Goal: Transaction & Acquisition: Purchase product/service

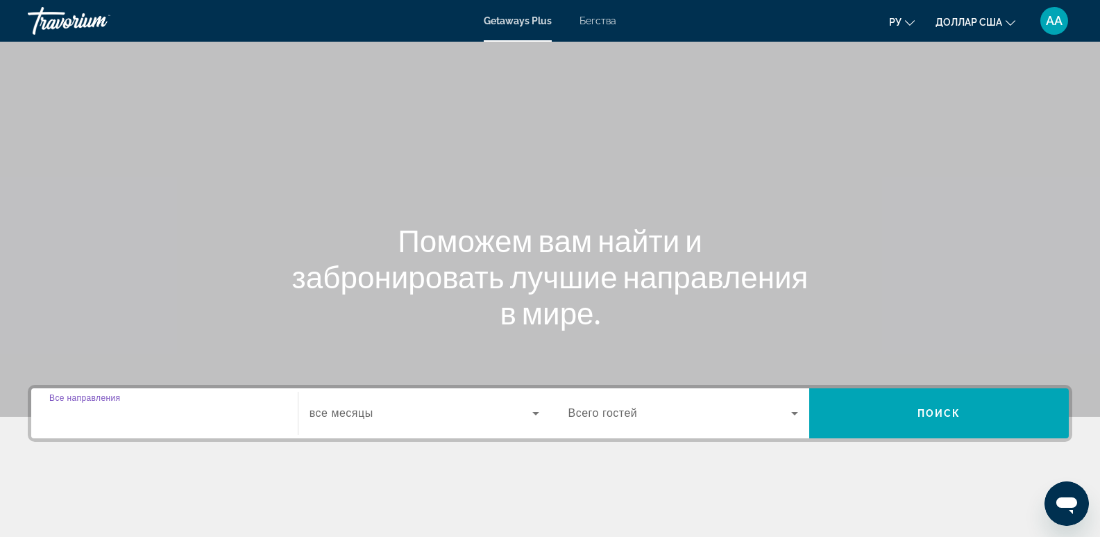
click at [199, 416] on input "Destination Все направления" at bounding box center [164, 413] width 230 height 17
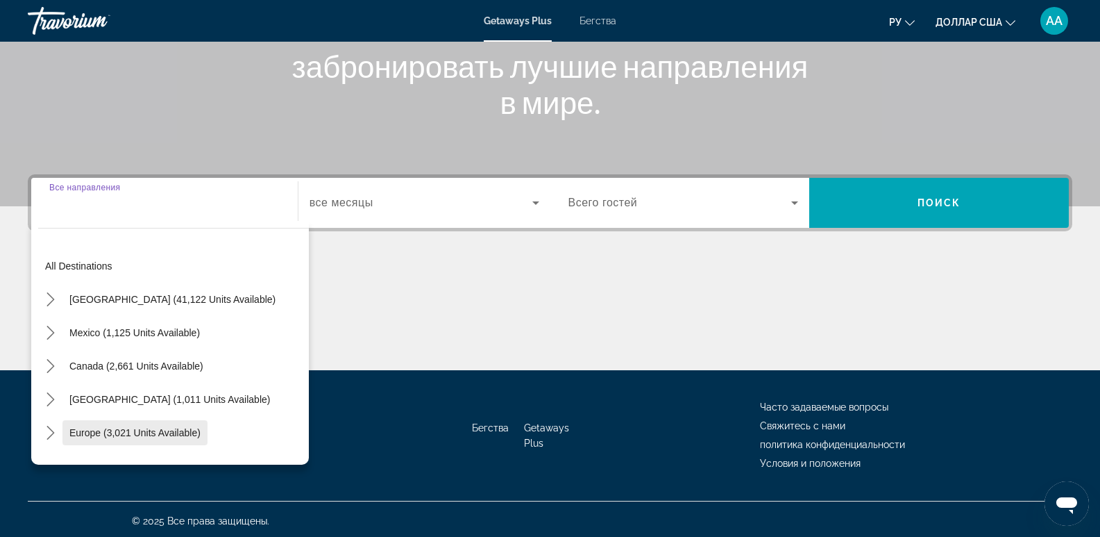
scroll to position [214, 0]
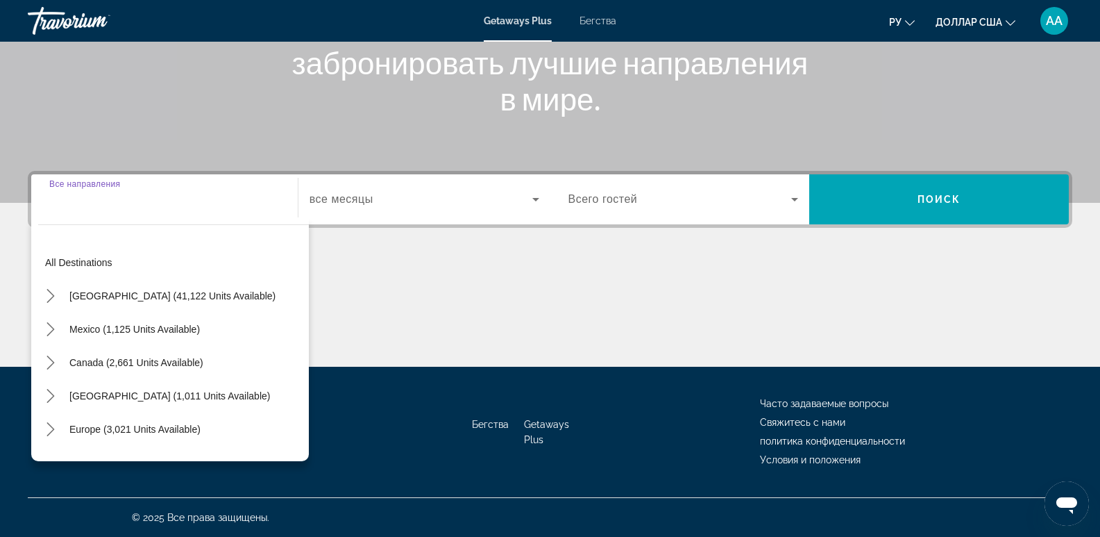
click at [97, 215] on div "Виджет поиска" at bounding box center [164, 200] width 230 height 40
click at [89, 208] on div "Виджет поиска" at bounding box center [164, 200] width 230 height 40
click at [98, 212] on div "Виджет поиска" at bounding box center [164, 200] width 230 height 40
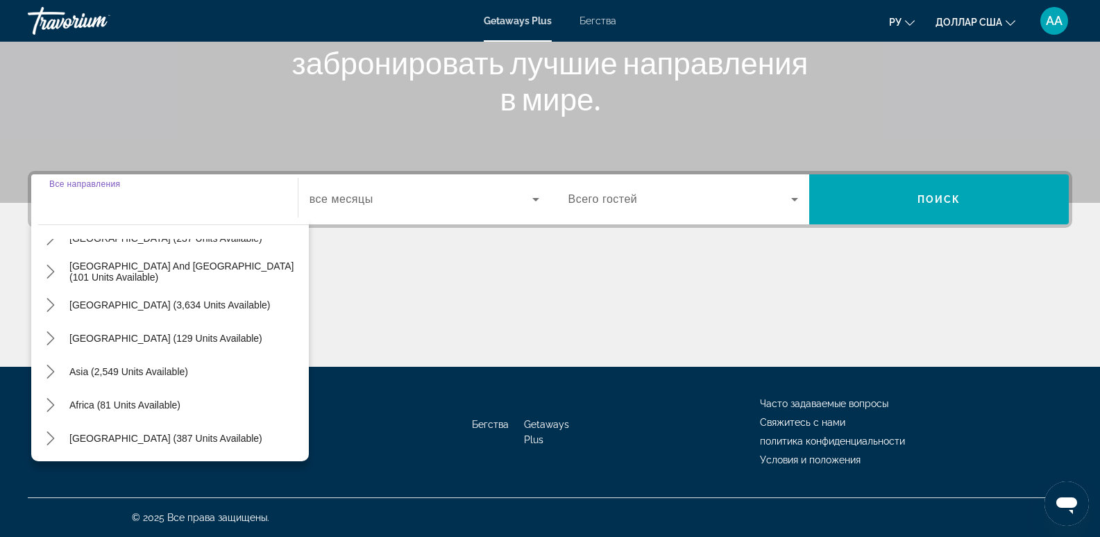
scroll to position [225, 0]
click at [106, 378] on span "Select destination: Asia (2,549 units available)" at bounding box center [128, 370] width 133 height 33
type input "**********"
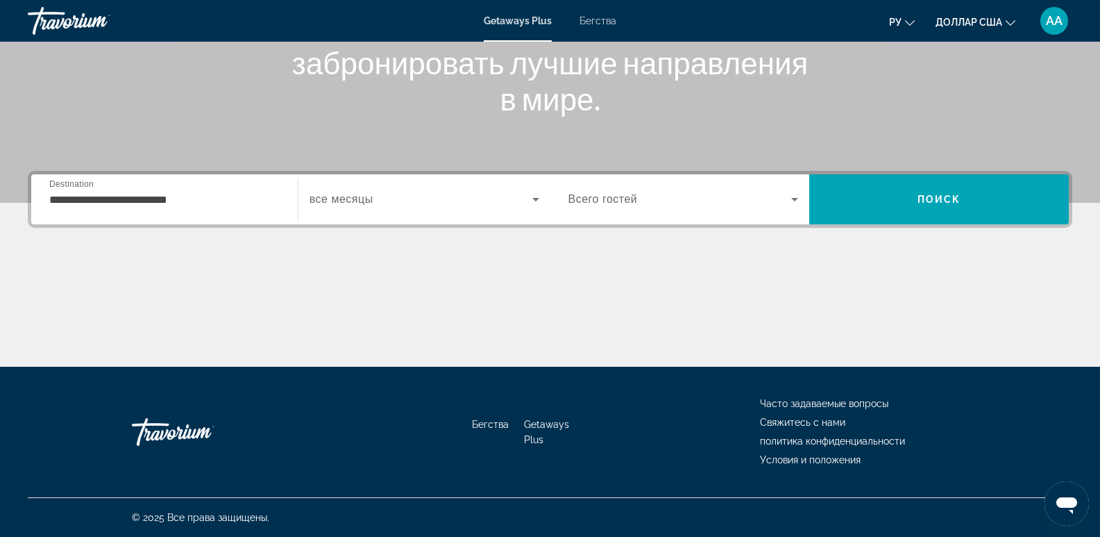
click at [351, 194] on span "все месяцы" at bounding box center [342, 199] width 64 height 12
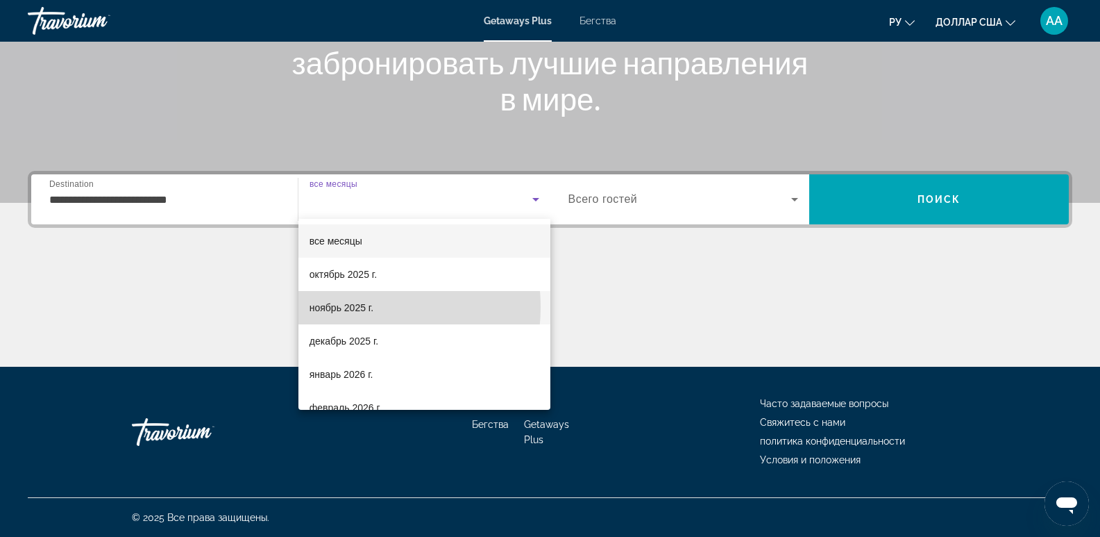
click at [351, 307] on font "ноябрь 2025 г." at bounding box center [342, 307] width 64 height 11
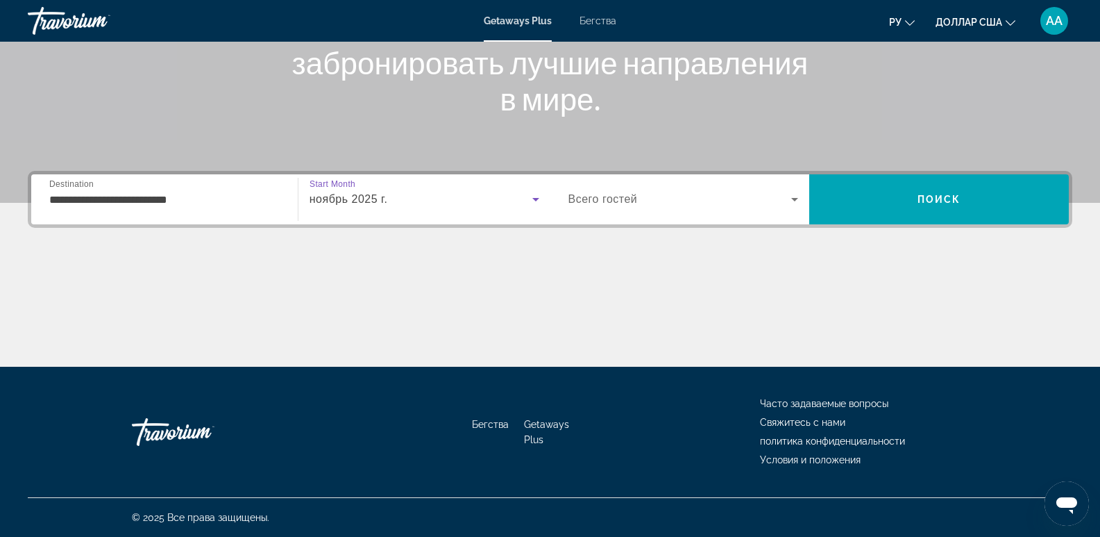
click at [669, 205] on span "Виджет поиска" at bounding box center [681, 199] width 224 height 17
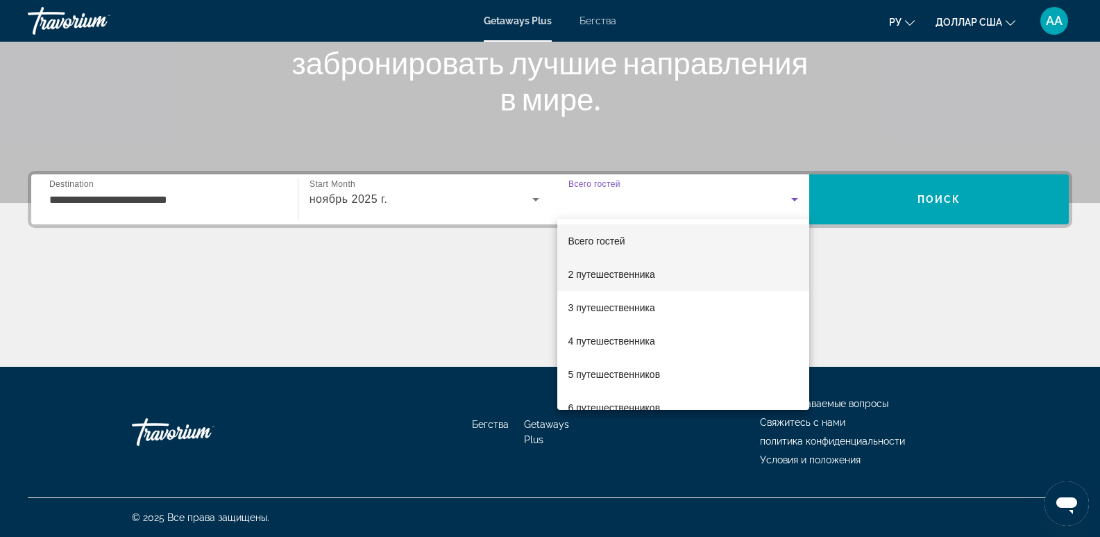
click at [636, 266] on mat-option "2 путешественника" at bounding box center [683, 274] width 253 height 33
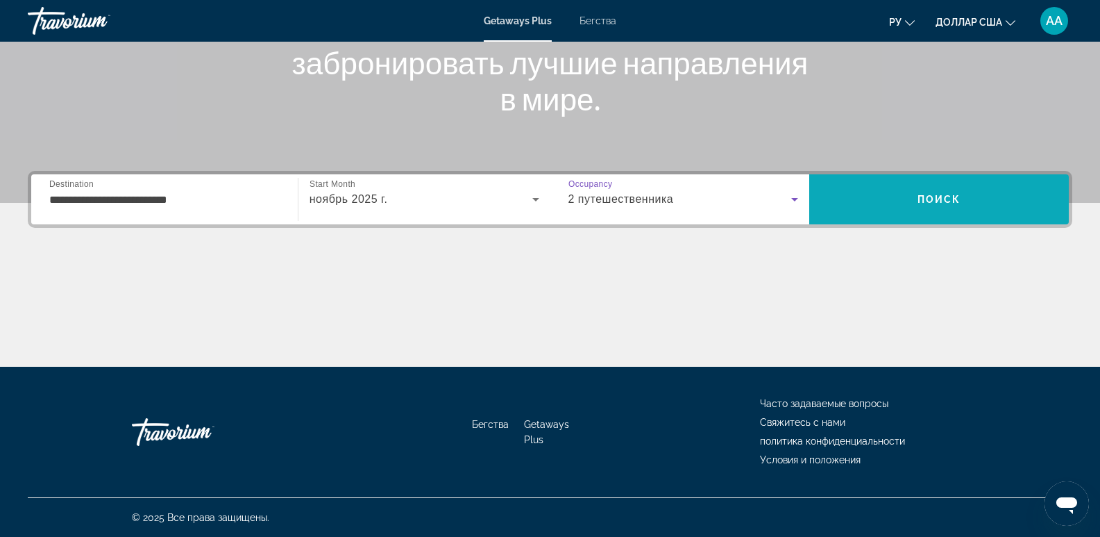
click at [889, 200] on span "Поиск" at bounding box center [939, 199] width 260 height 33
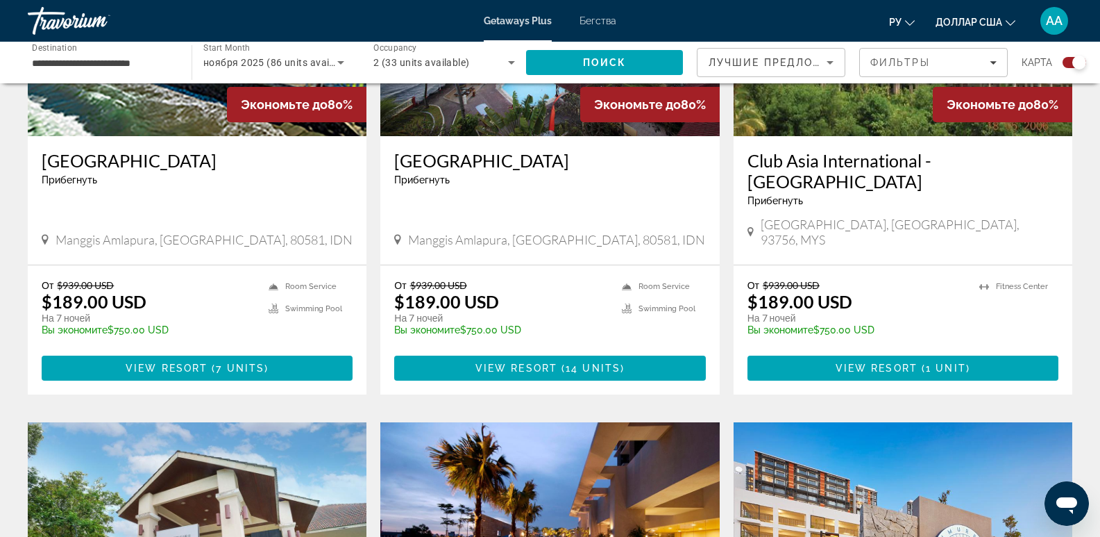
scroll to position [625, 0]
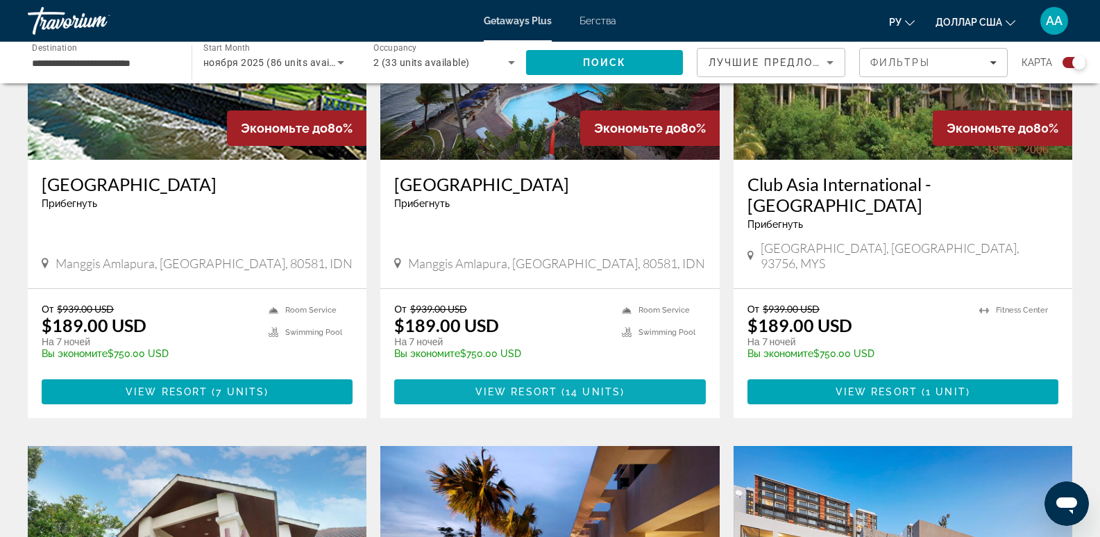
click at [505, 386] on span "View Resort" at bounding box center [517, 391] width 82 height 11
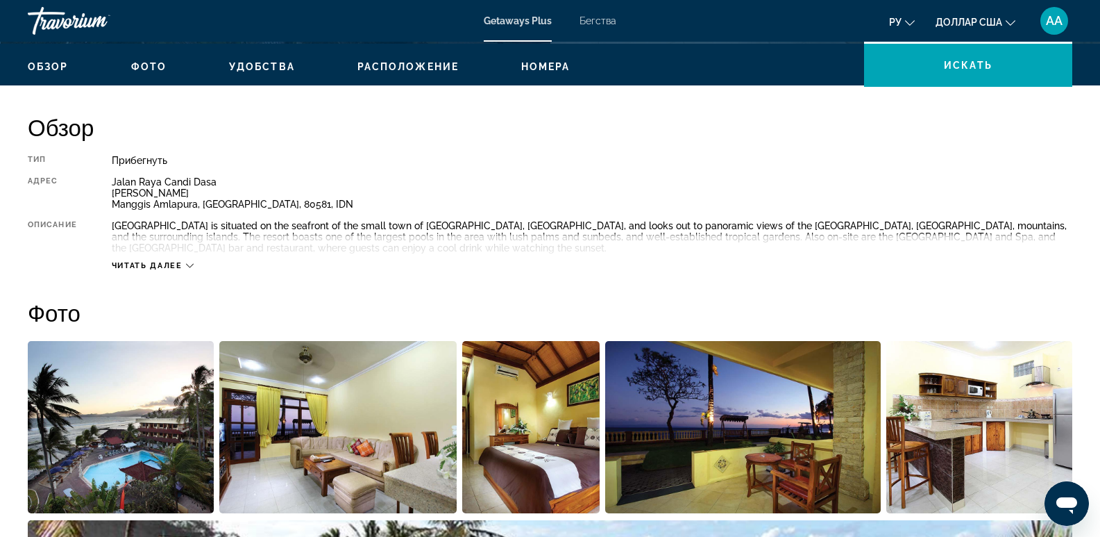
scroll to position [417, 0]
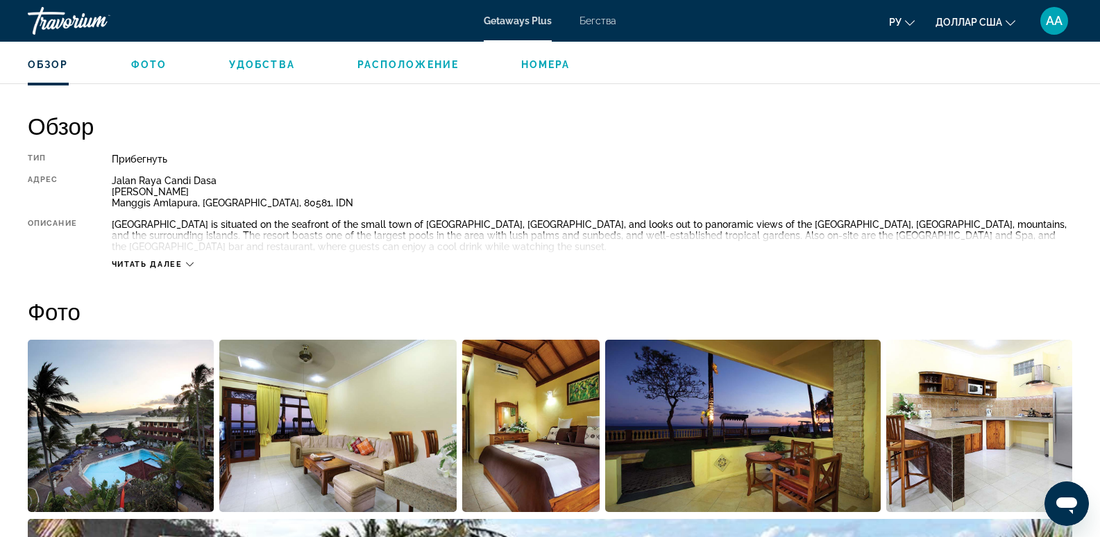
click at [151, 268] on span "Читать далее" at bounding box center [147, 264] width 71 height 9
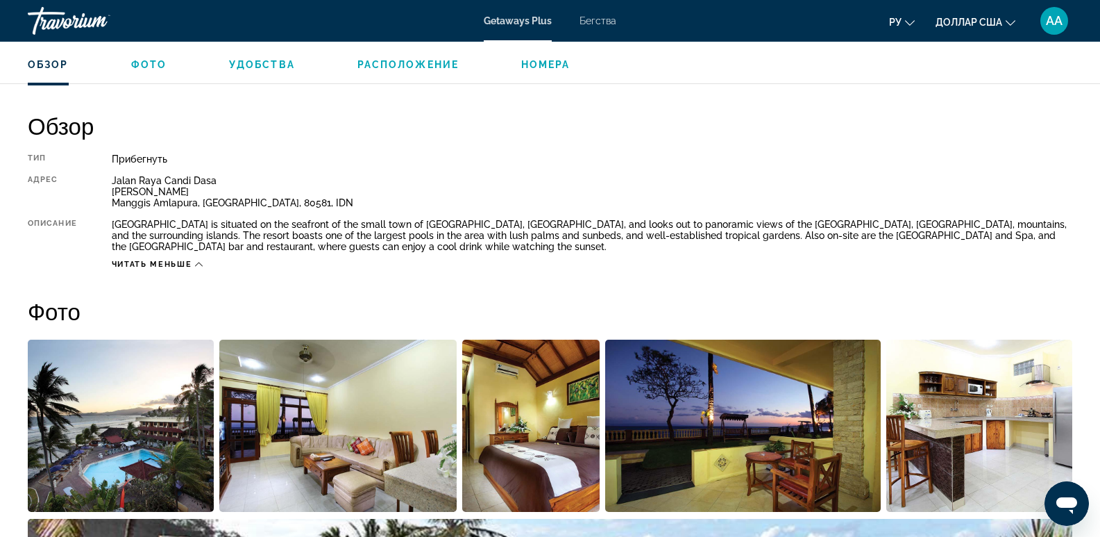
click at [162, 266] on span "Читать меньше" at bounding box center [152, 264] width 80 height 9
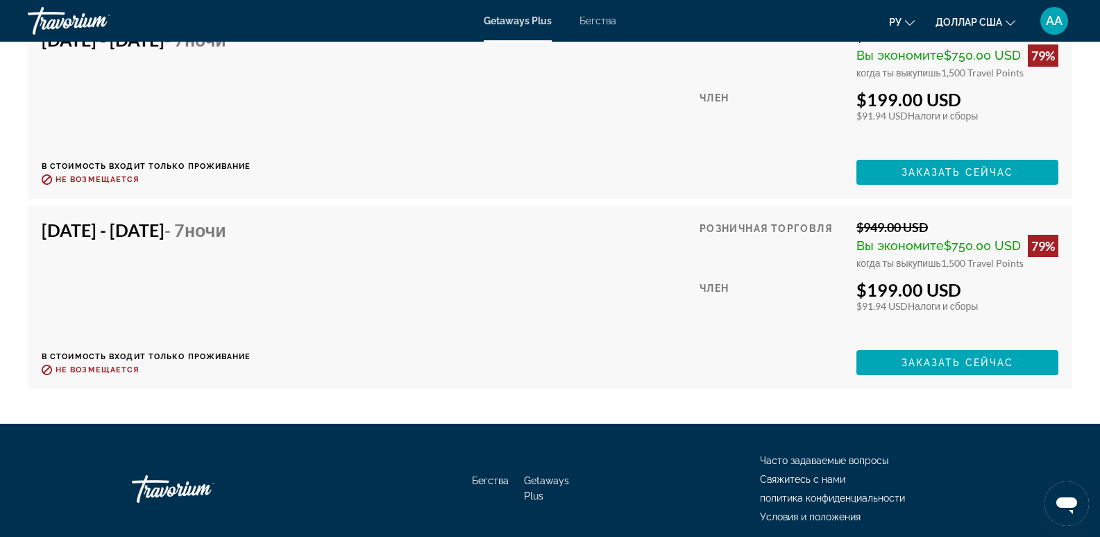
scroll to position [4412, 0]
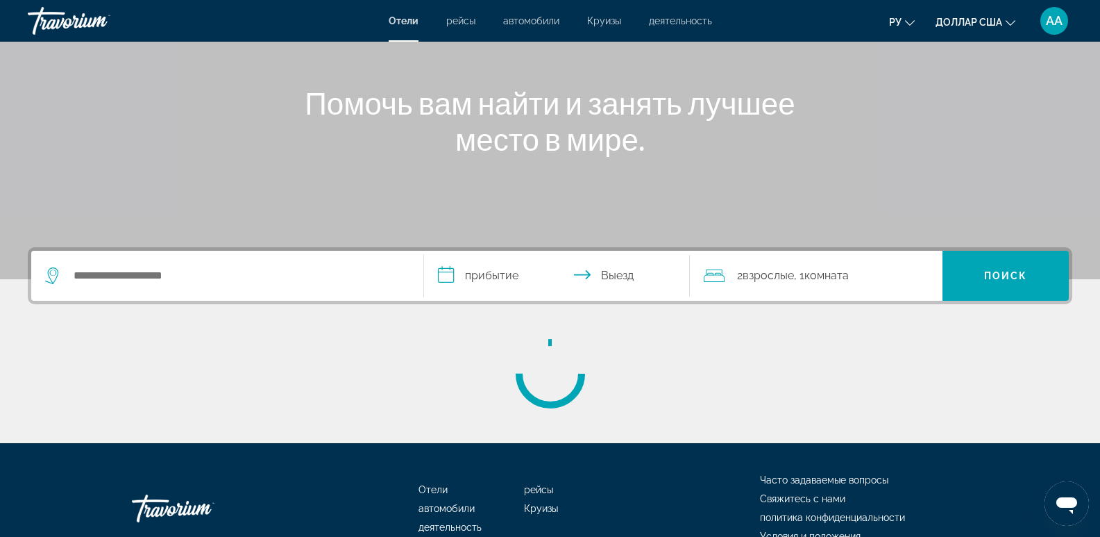
scroll to position [139, 0]
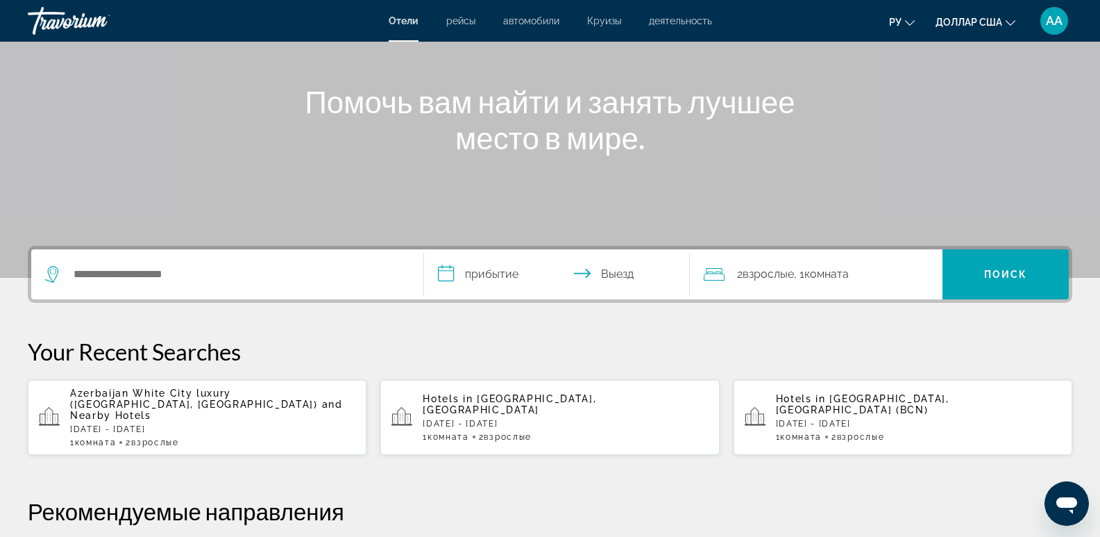
click at [189, 412] on div "Azerbaijan White City luxury ([GEOGRAPHIC_DATA], [GEOGRAPHIC_DATA]) and Nearby …" at bounding box center [212, 417] width 285 height 60
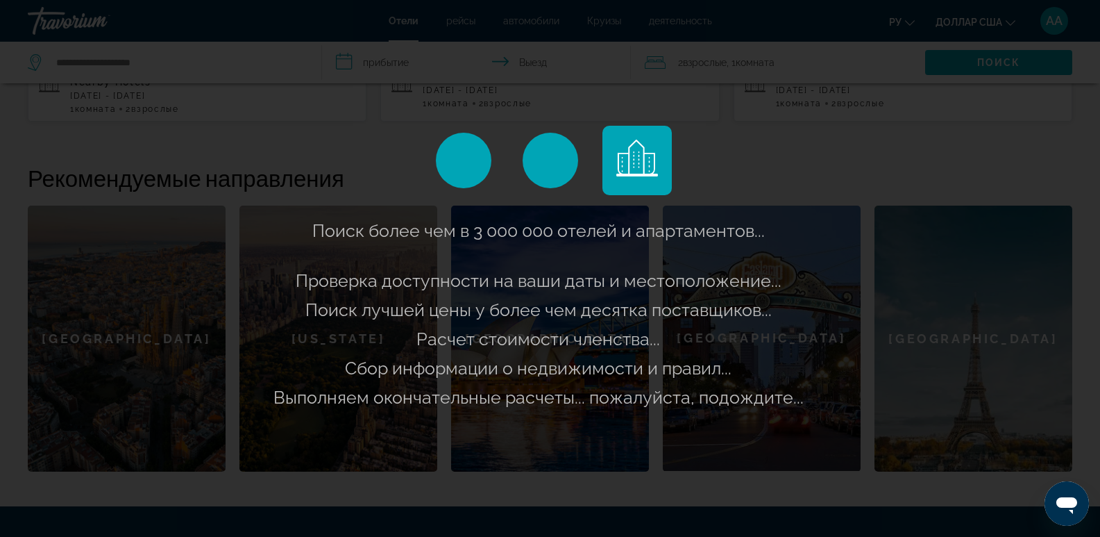
scroll to position [486, 0]
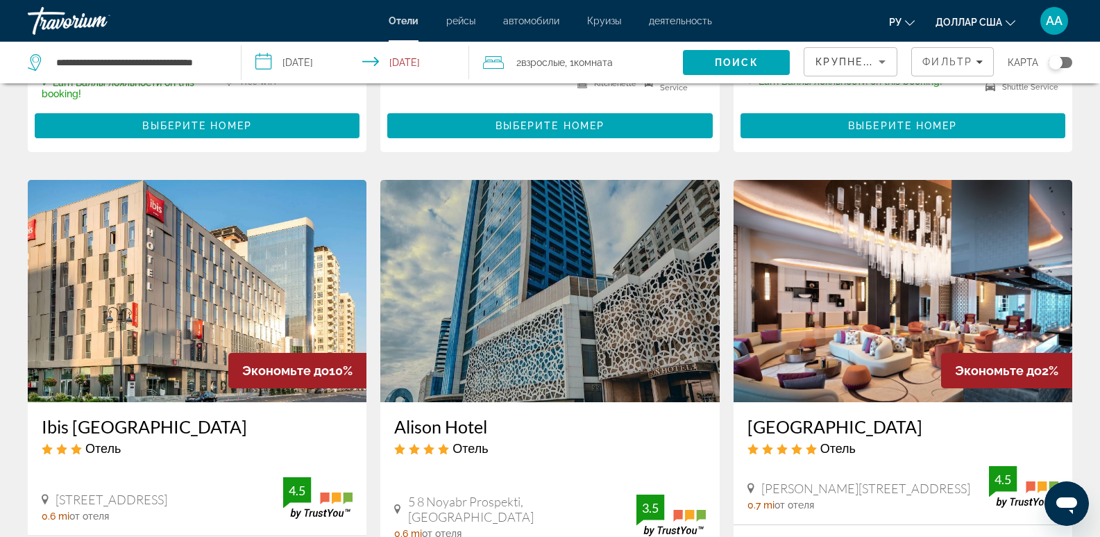
scroll to position [625, 0]
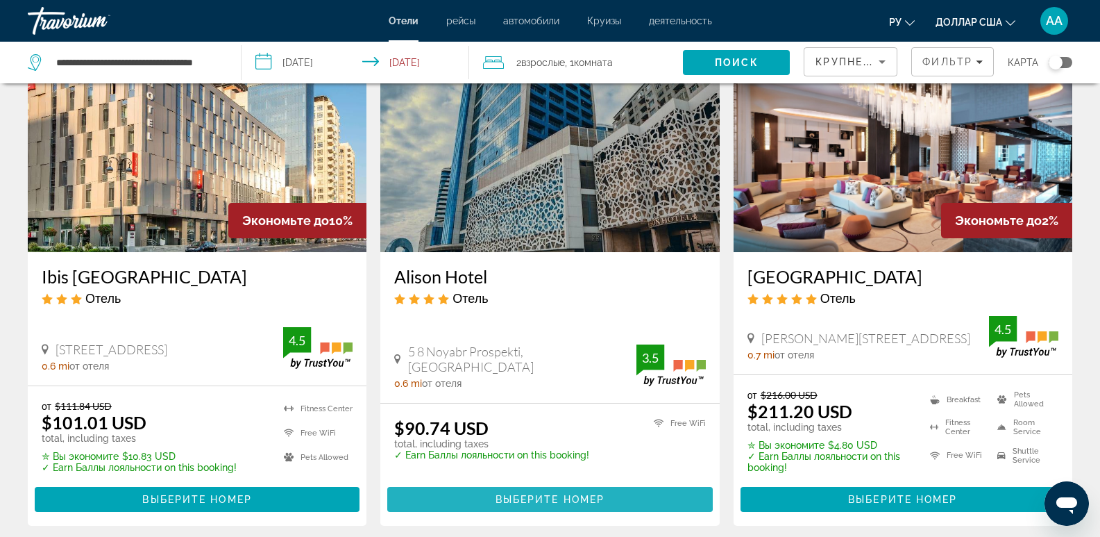
click at [517, 490] on span "Основное содержание" at bounding box center [549, 498] width 325 height 33
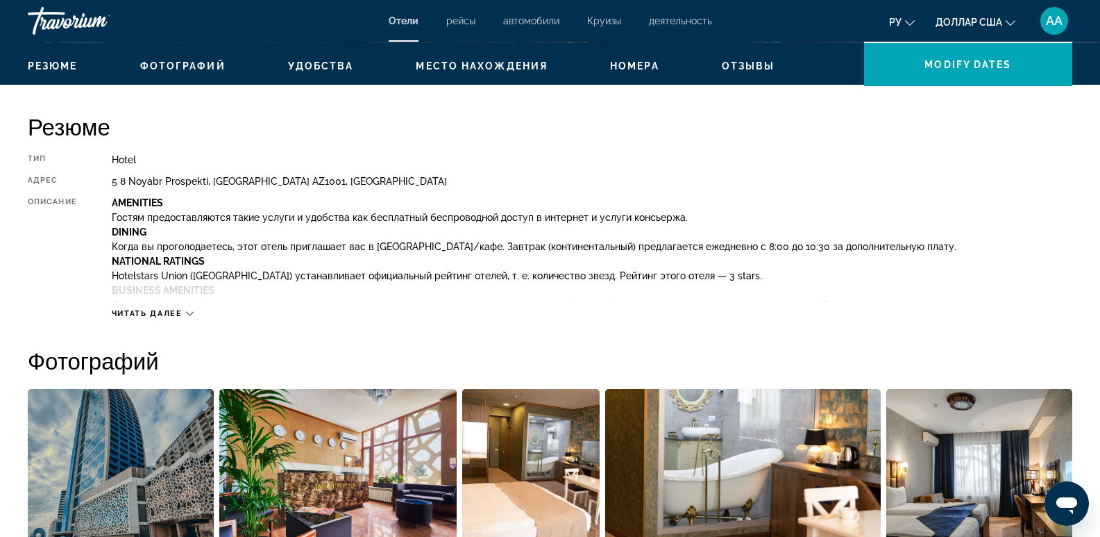
scroll to position [417, 0]
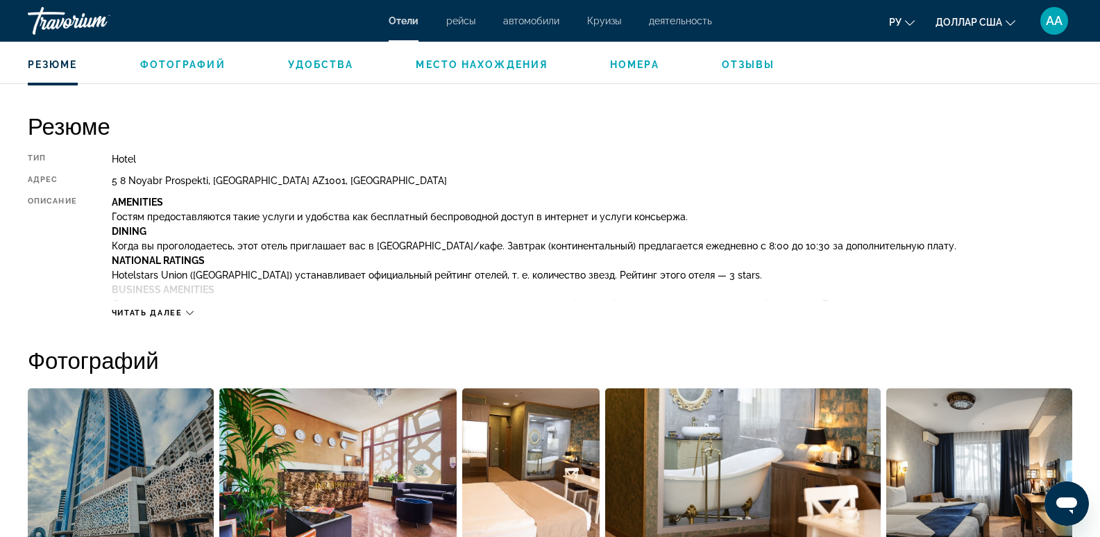
click at [170, 309] on span "Читать далее" at bounding box center [147, 312] width 71 height 9
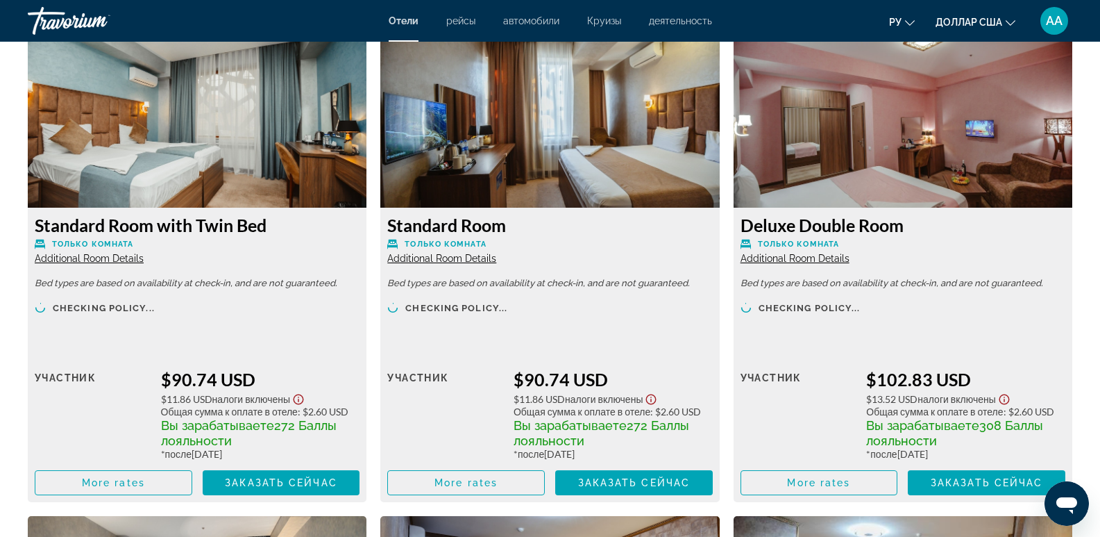
scroll to position [2430, 0]
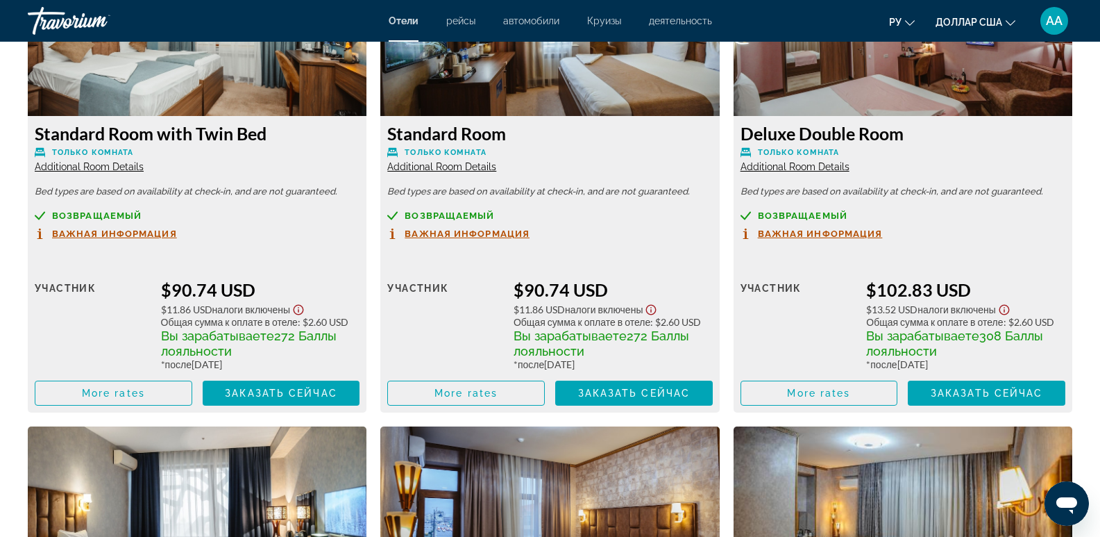
click at [121, 229] on span "Важная информация" at bounding box center [114, 233] width 125 height 9
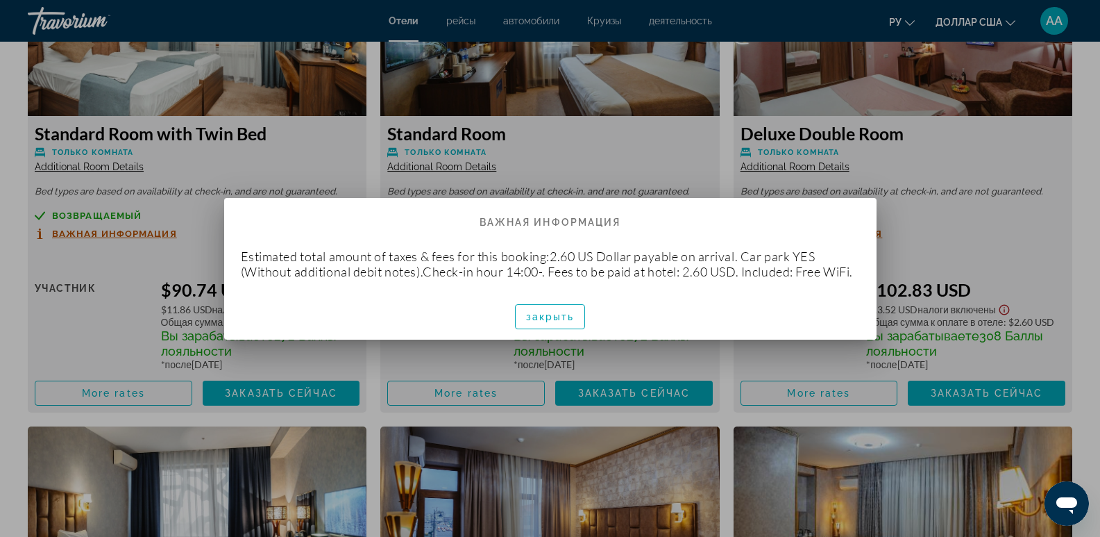
scroll to position [0, 0]
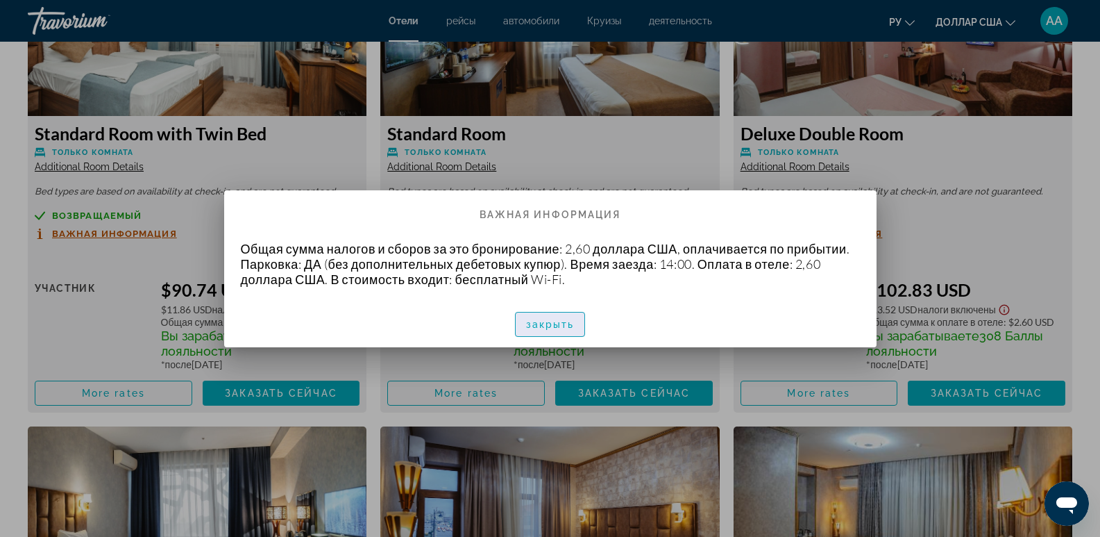
click at [564, 334] on span "button" at bounding box center [550, 324] width 69 height 33
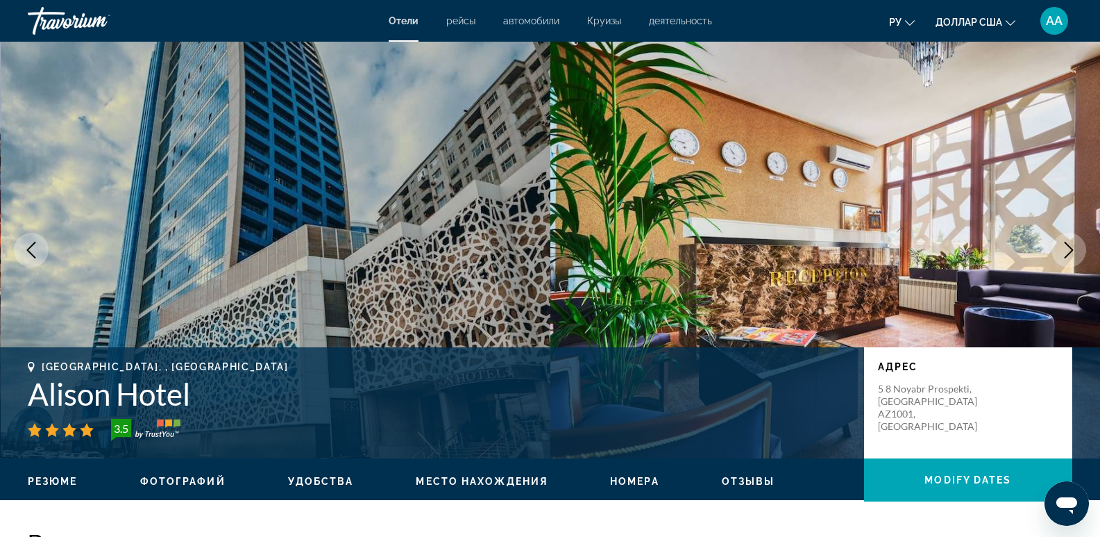
click at [22, 256] on button "Previous image" at bounding box center [31, 250] width 35 height 35
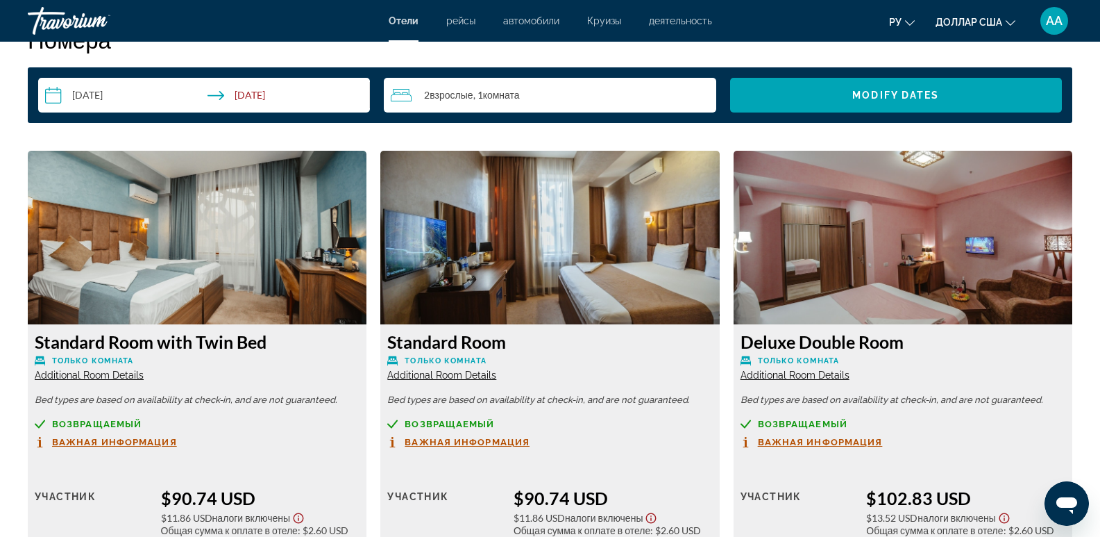
scroll to position [2152, 0]
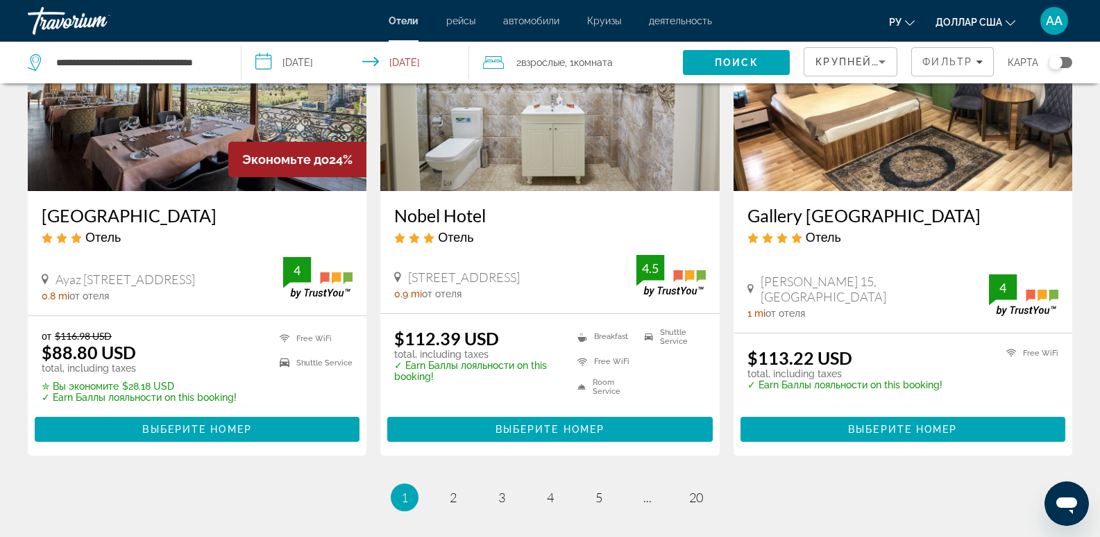
scroll to position [1736, 0]
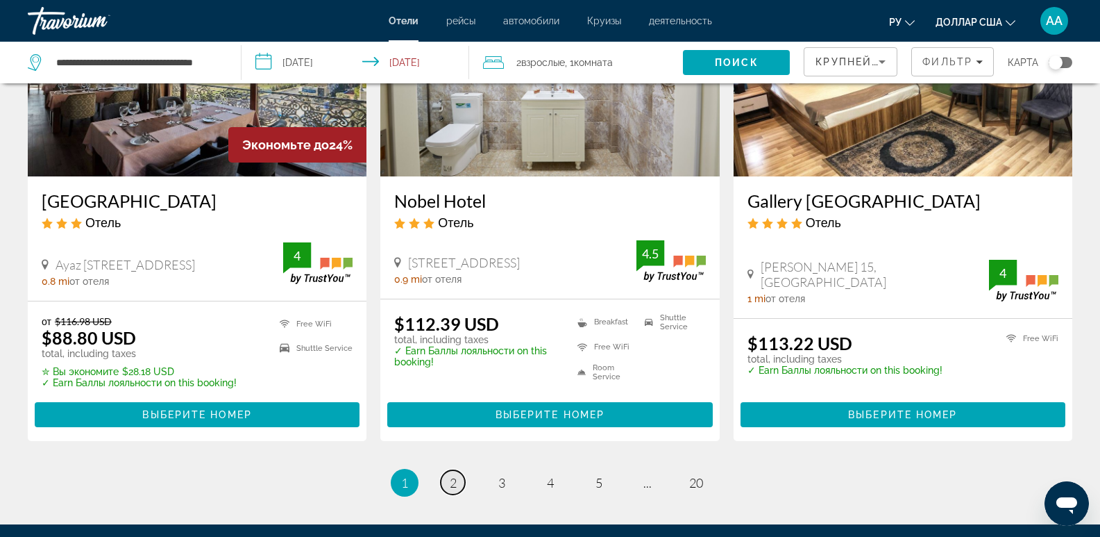
click at [451, 492] on link "page 2" at bounding box center [453, 482] width 24 height 24
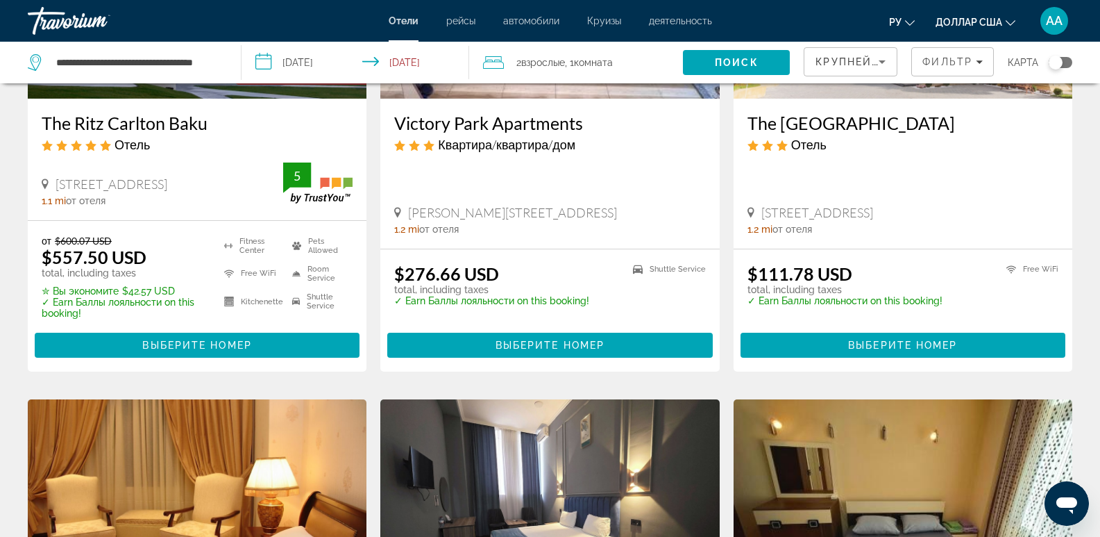
scroll to position [278, 0]
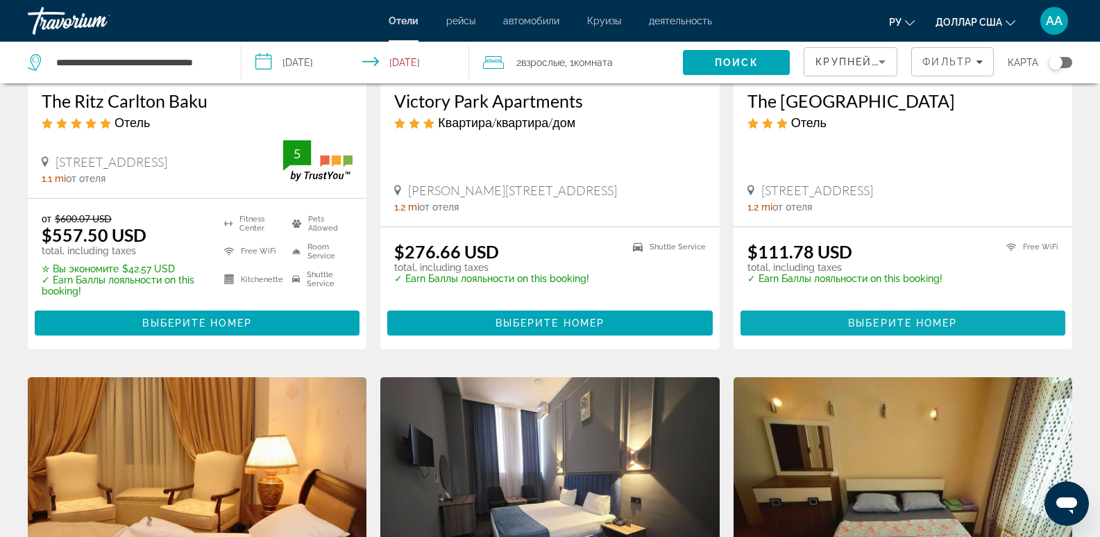
click at [838, 320] on span "Основное содержание" at bounding box center [903, 322] width 325 height 33
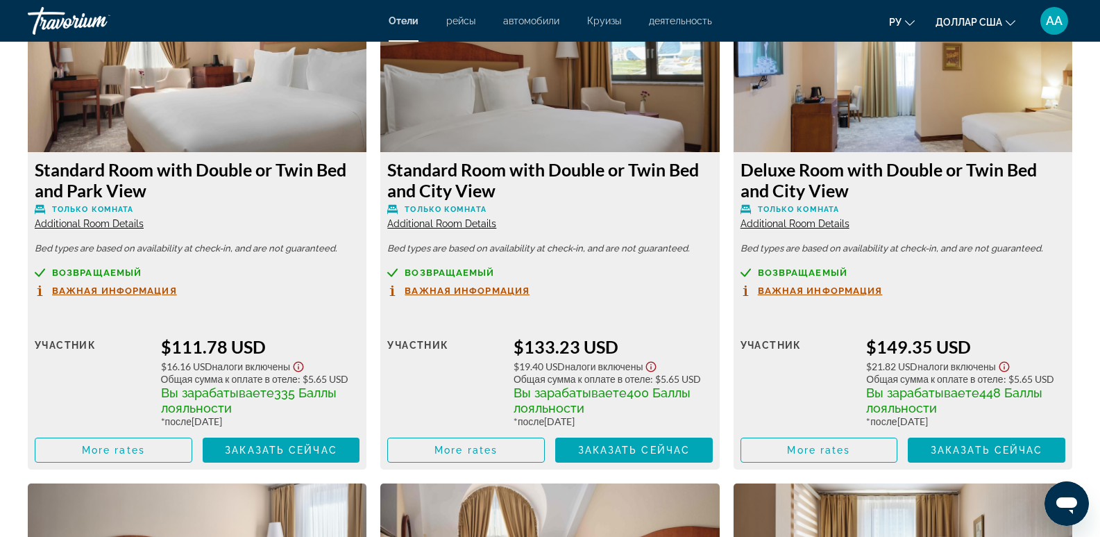
scroll to position [2013, 0]
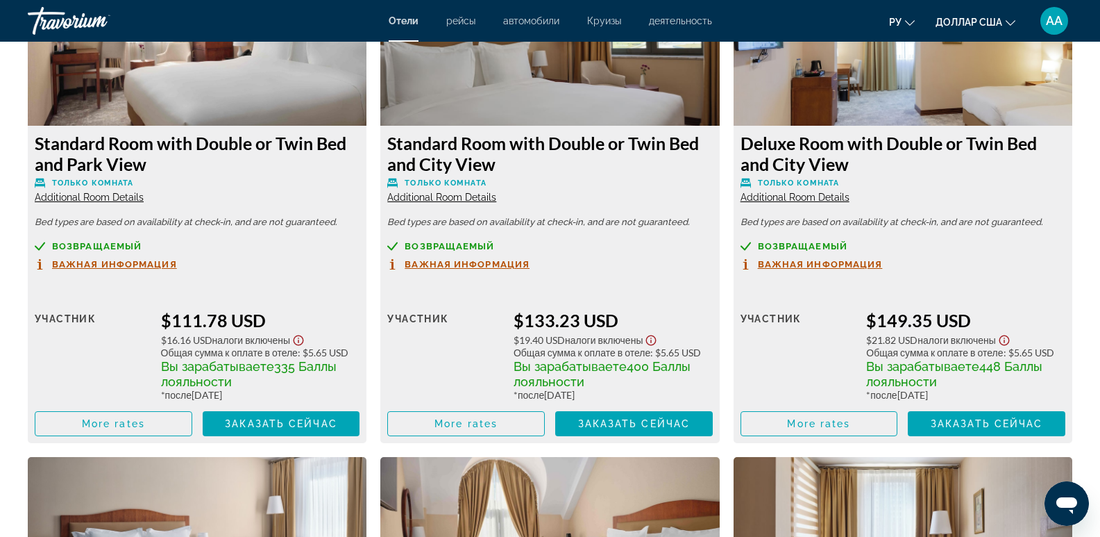
click at [101, 261] on span "Важная информация" at bounding box center [114, 264] width 125 height 9
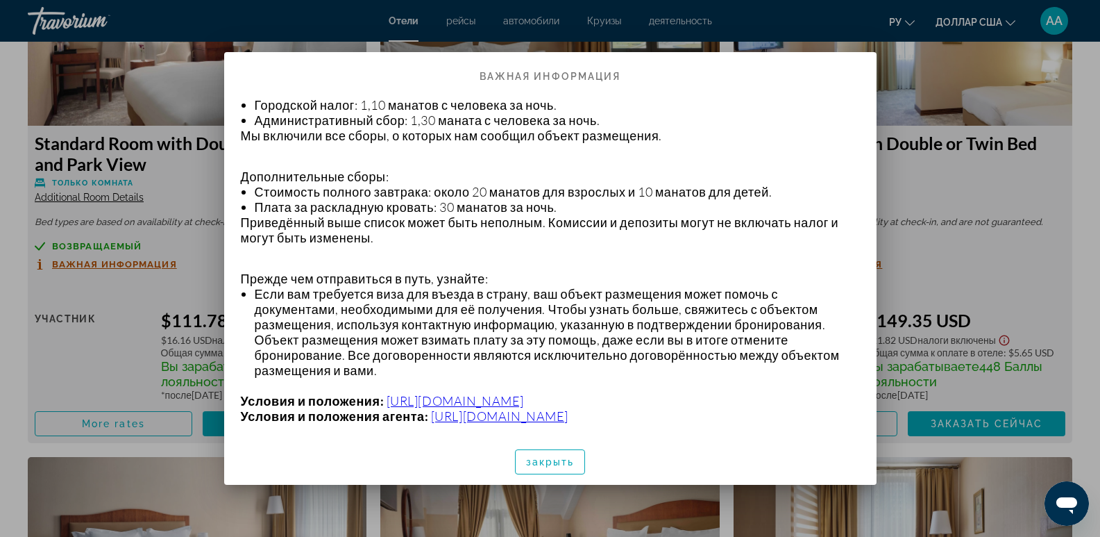
scroll to position [565, 0]
click at [552, 461] on font "закрыть" at bounding box center [550, 461] width 49 height 11
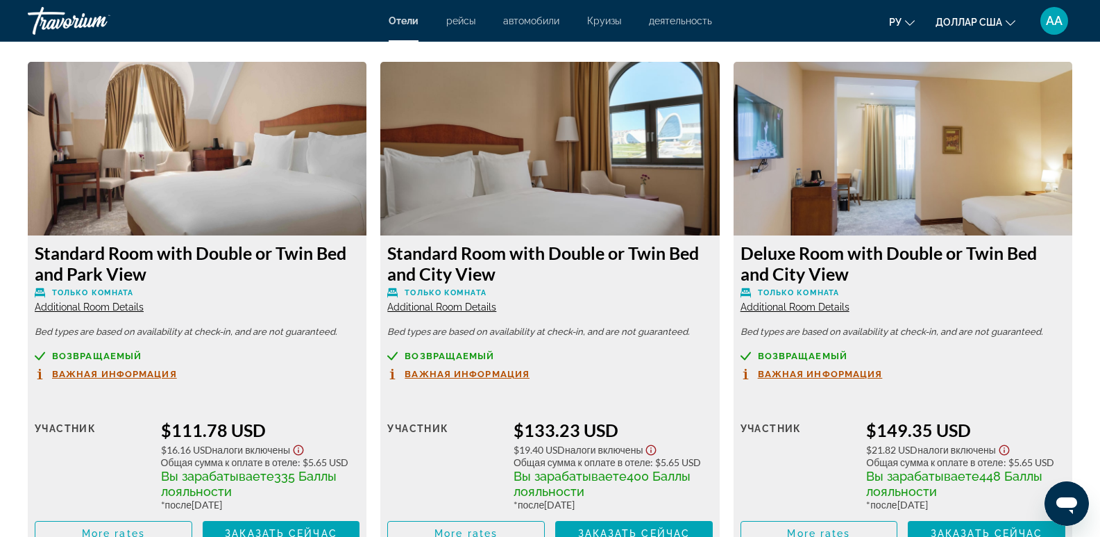
scroll to position [1874, 0]
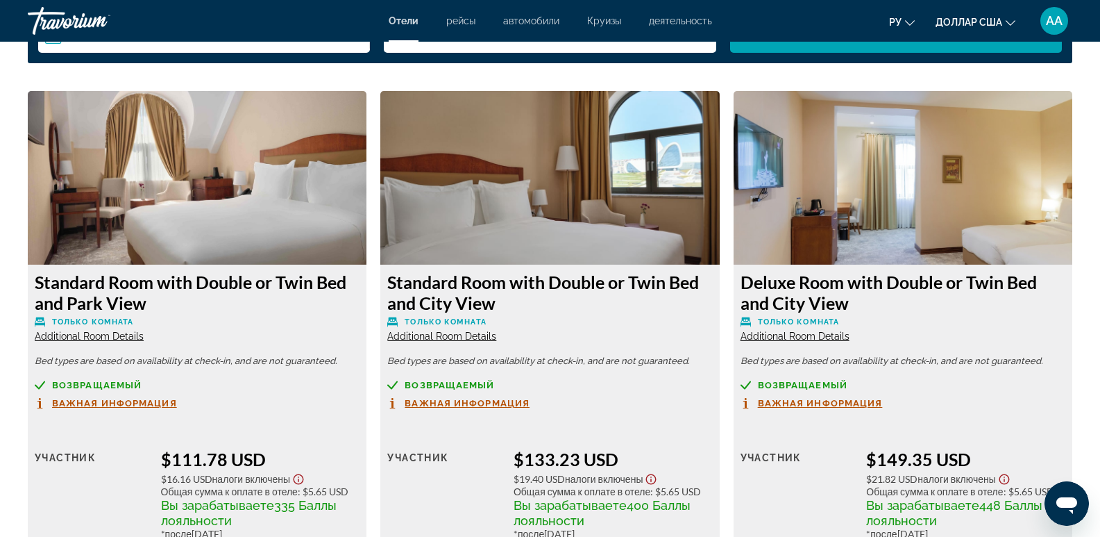
click at [161, 286] on h3 "Standard Room with Double or Twin Bed and Park View" at bounding box center [197, 292] width 325 height 42
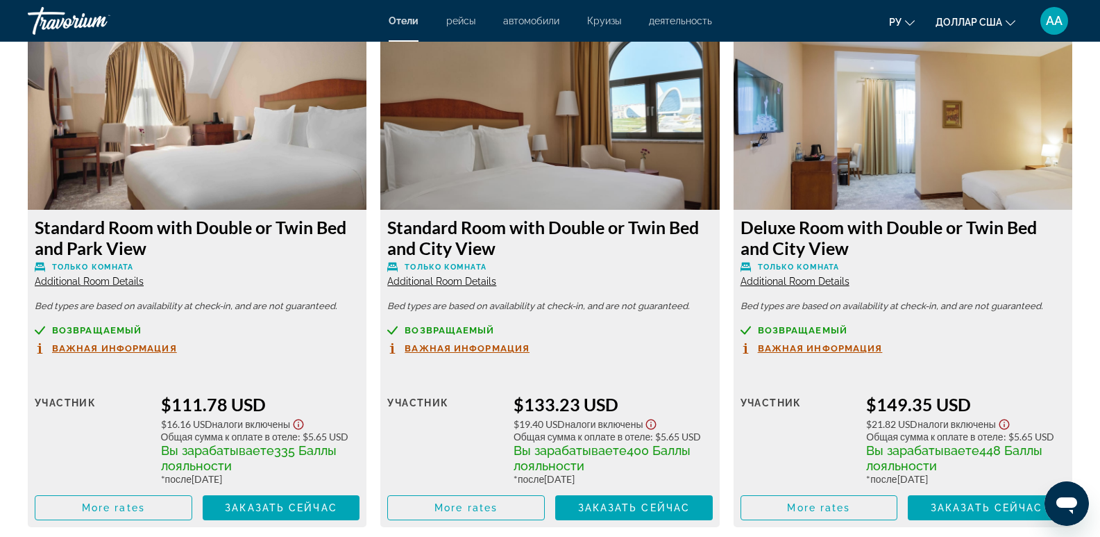
scroll to position [2013, 0]
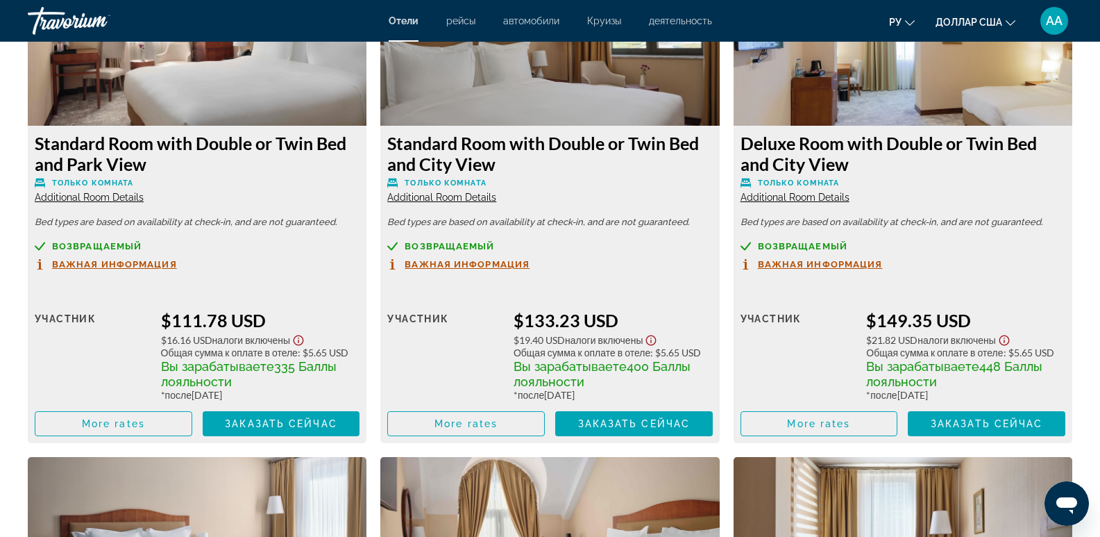
click at [92, 258] on button "Важная информация" at bounding box center [106, 264] width 142 height 12
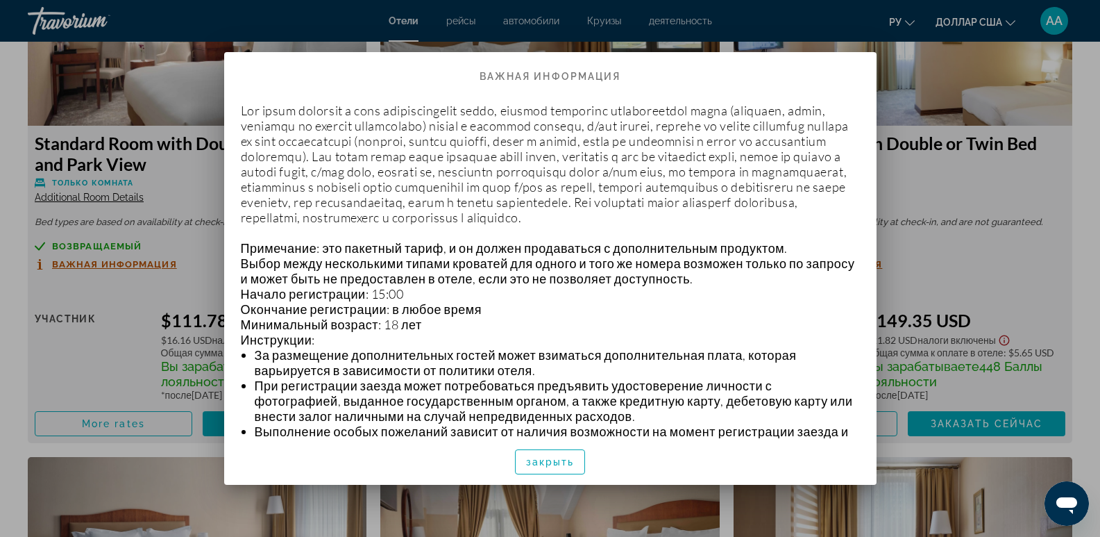
click at [931, 294] on div at bounding box center [550, 268] width 1100 height 537
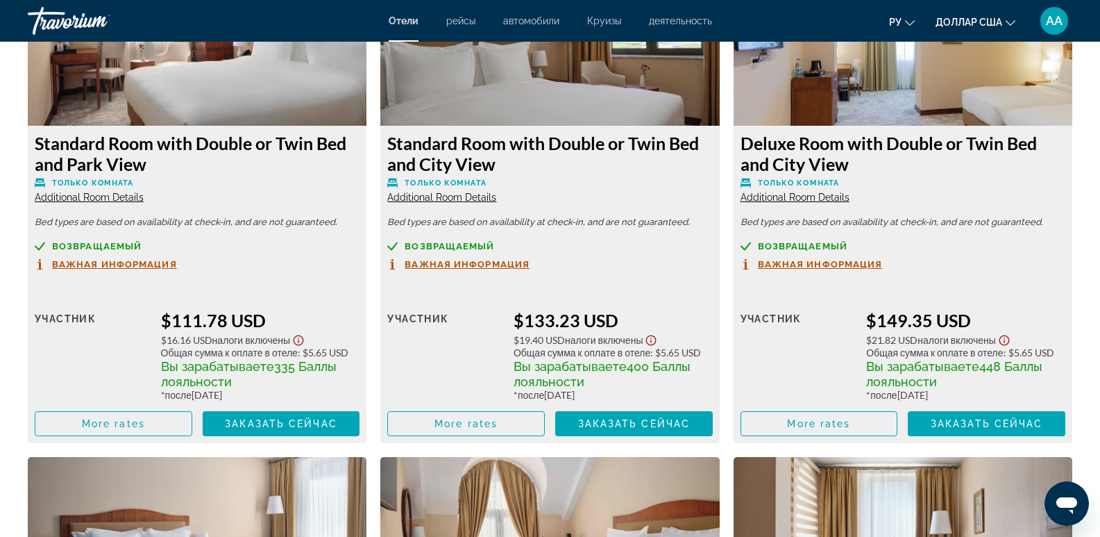
click at [217, 327] on div "$111.78 USD" at bounding box center [260, 320] width 199 height 21
click at [207, 317] on div "$111.78 USD" at bounding box center [260, 320] width 199 height 21
click at [255, 420] on span "Заказать сейчас" at bounding box center [281, 423] width 112 height 11
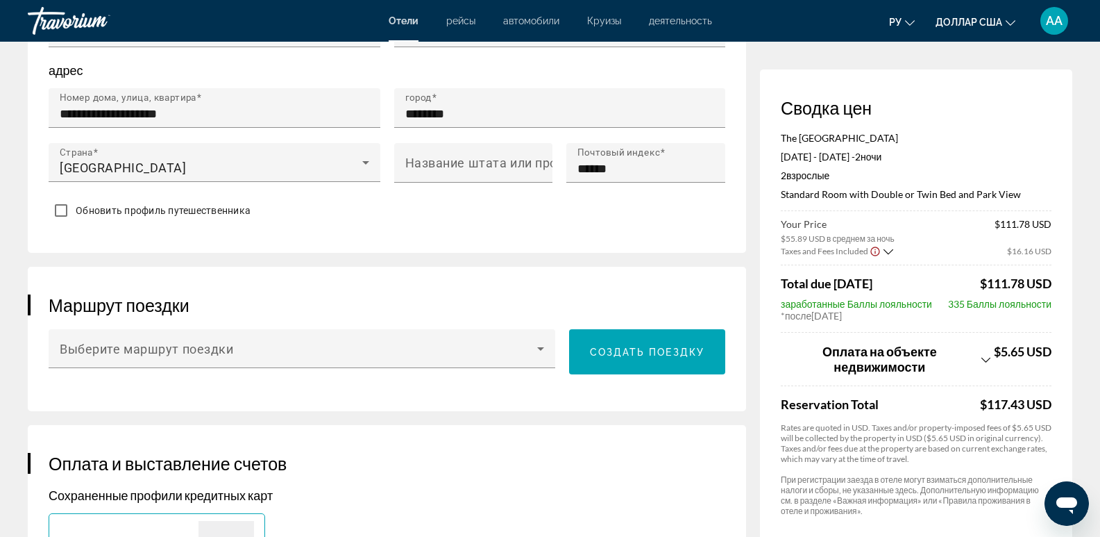
scroll to position [523, 0]
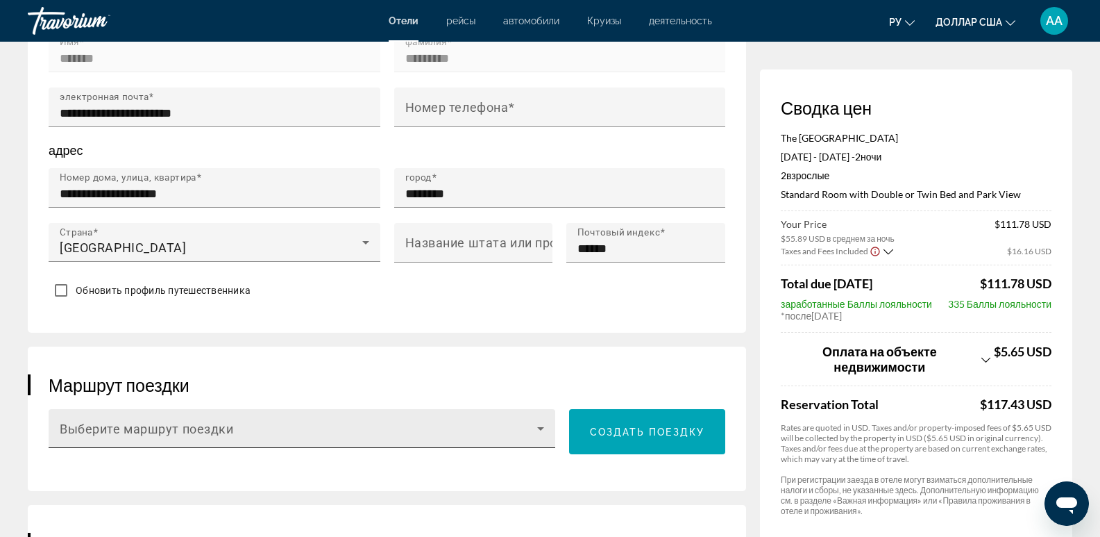
click at [532, 428] on span "Основное содержание" at bounding box center [299, 434] width 478 height 17
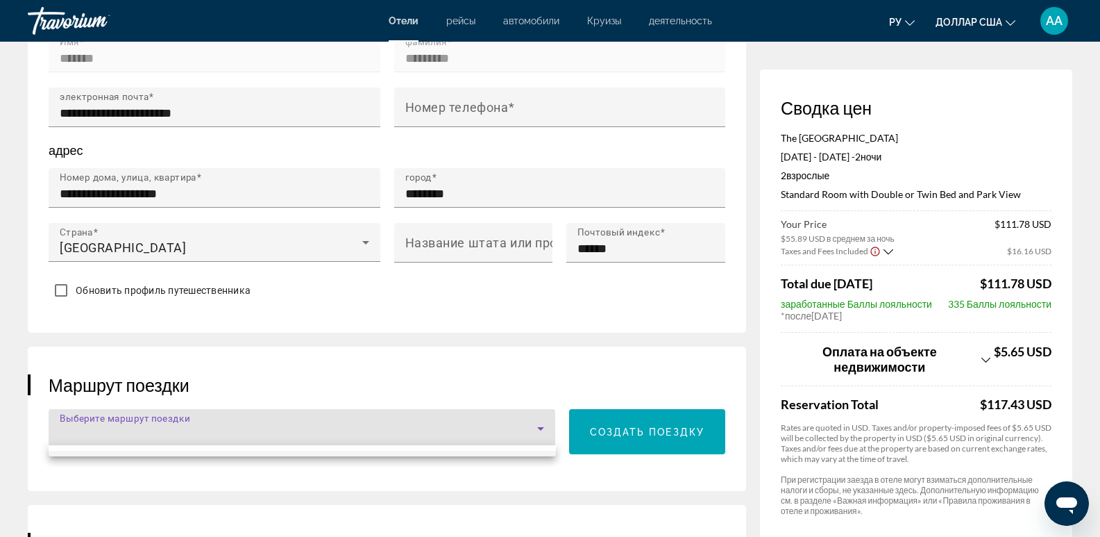
click at [630, 423] on div at bounding box center [550, 268] width 1100 height 537
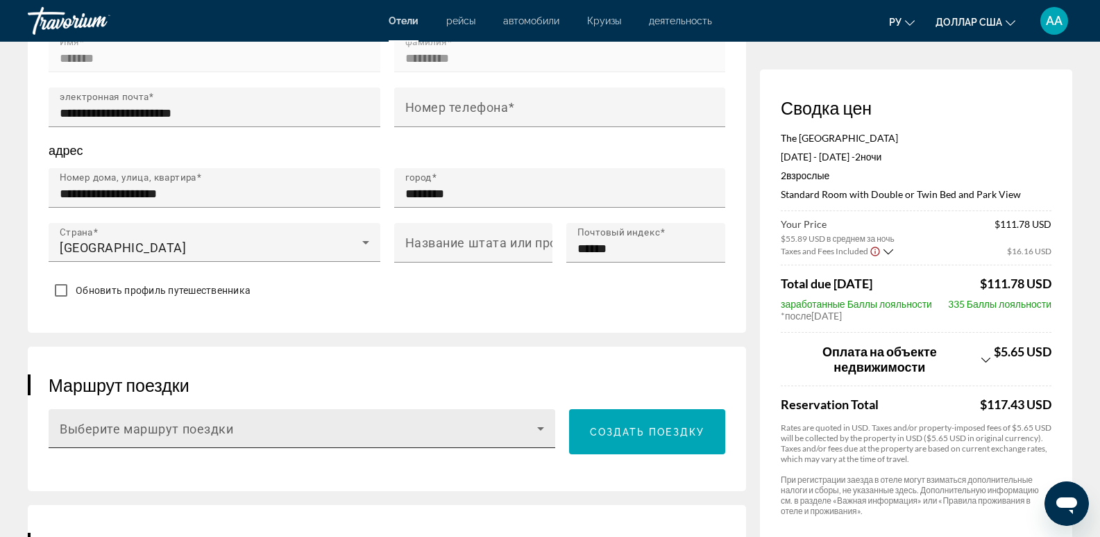
click at [455, 434] on span "Основное содержание" at bounding box center [299, 434] width 478 height 17
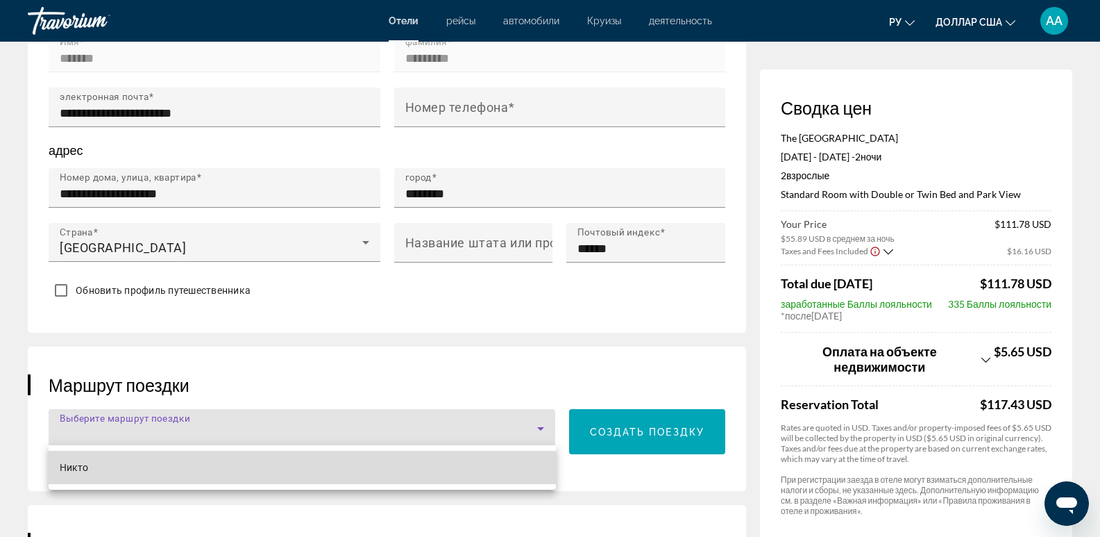
click at [278, 471] on mat-option "Никто" at bounding box center [302, 467] width 507 height 33
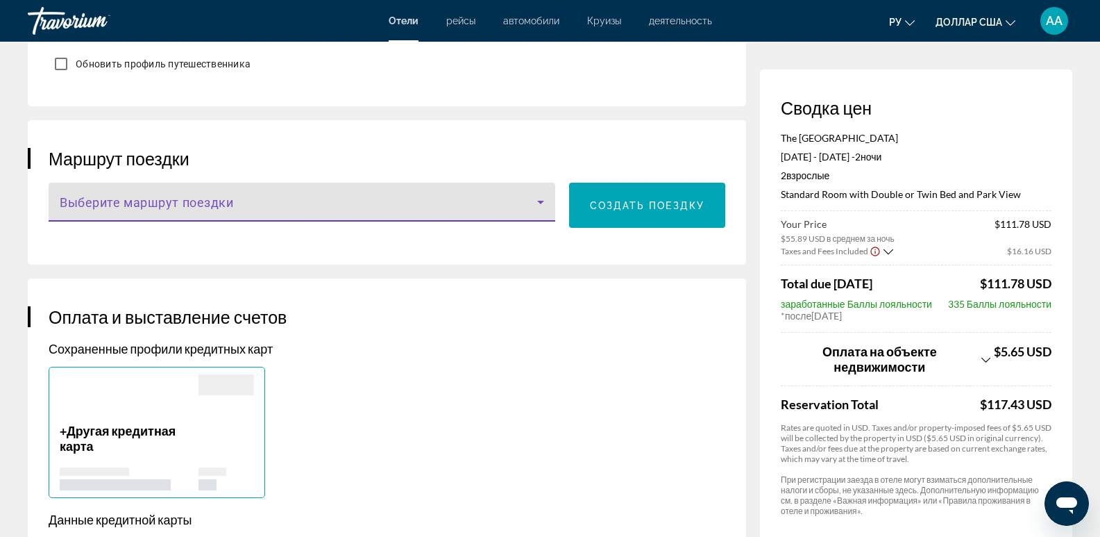
scroll to position [662, 0]
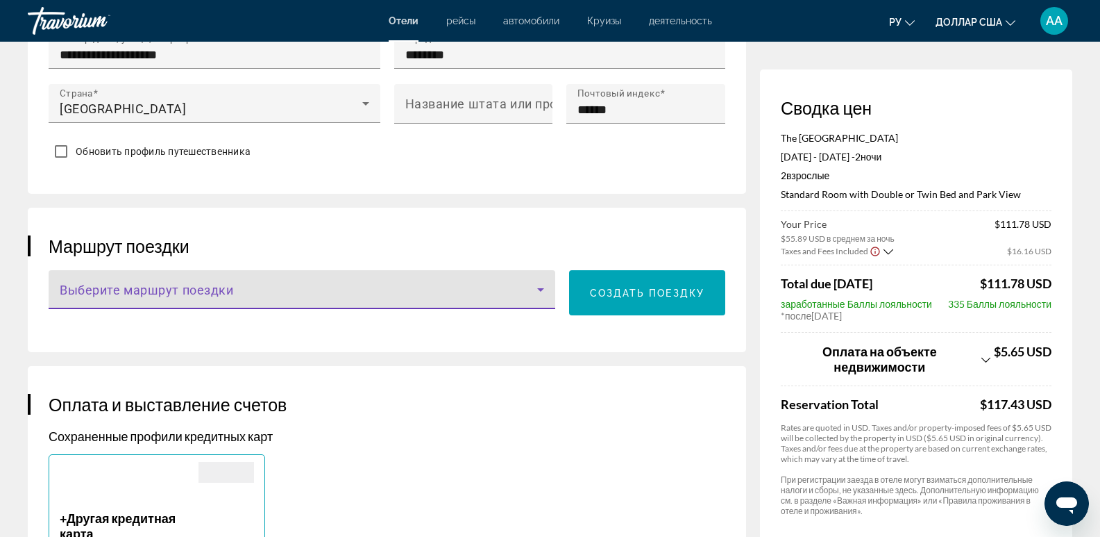
click at [174, 287] on span "Основное содержание" at bounding box center [299, 295] width 478 height 17
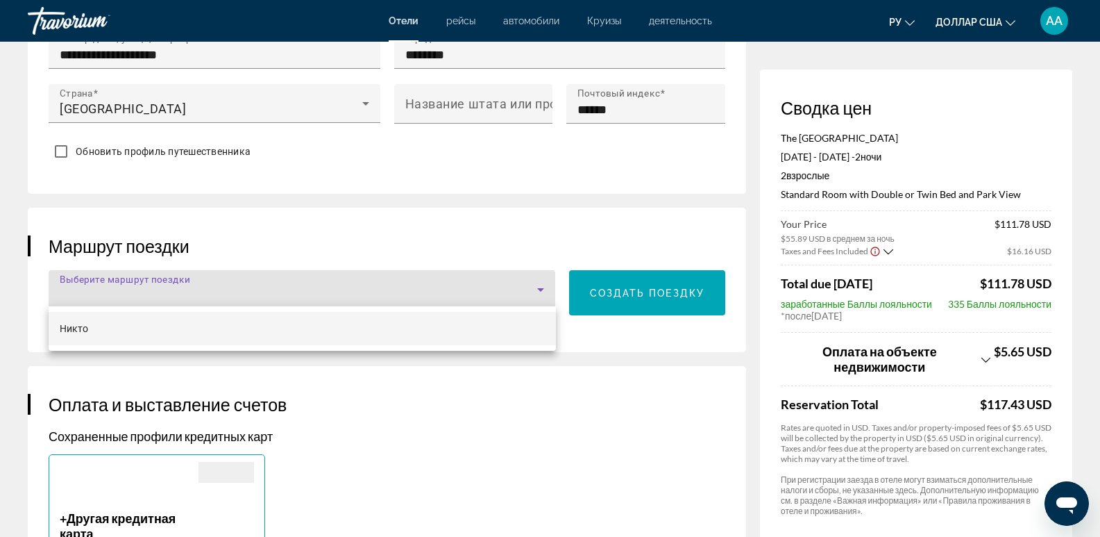
click at [174, 284] on div at bounding box center [550, 268] width 1100 height 537
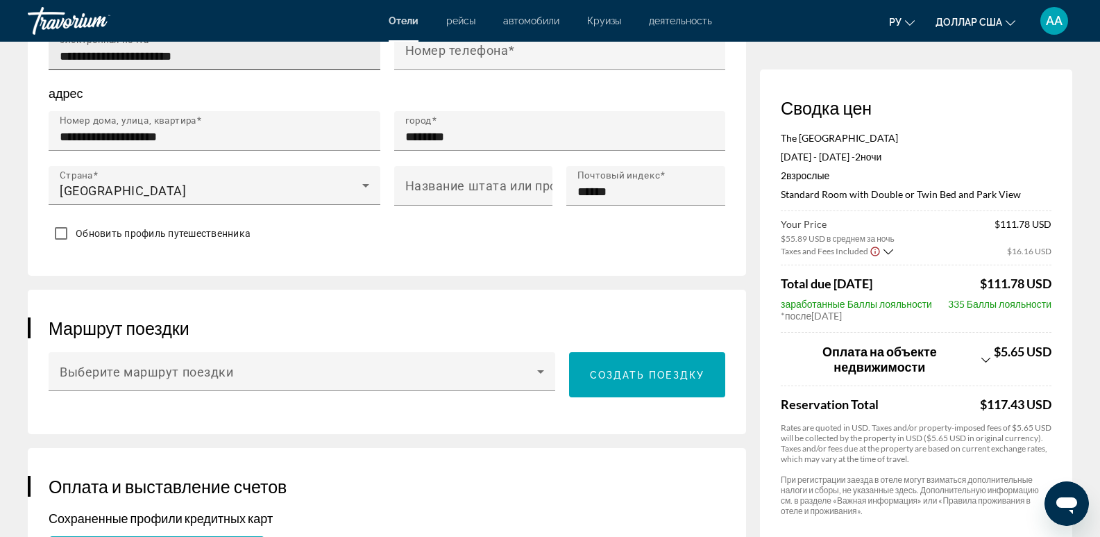
scroll to position [453, 0]
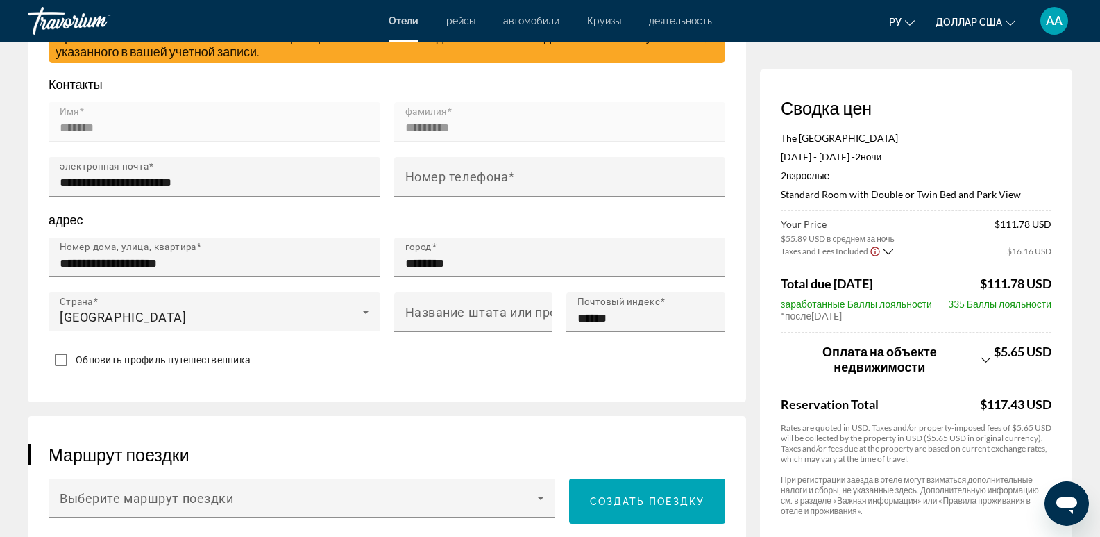
click at [104, 355] on span "Обновить профиль путешественника" at bounding box center [163, 359] width 175 height 11
click at [115, 355] on span "Обновить профиль путешественника" at bounding box center [163, 359] width 175 height 11
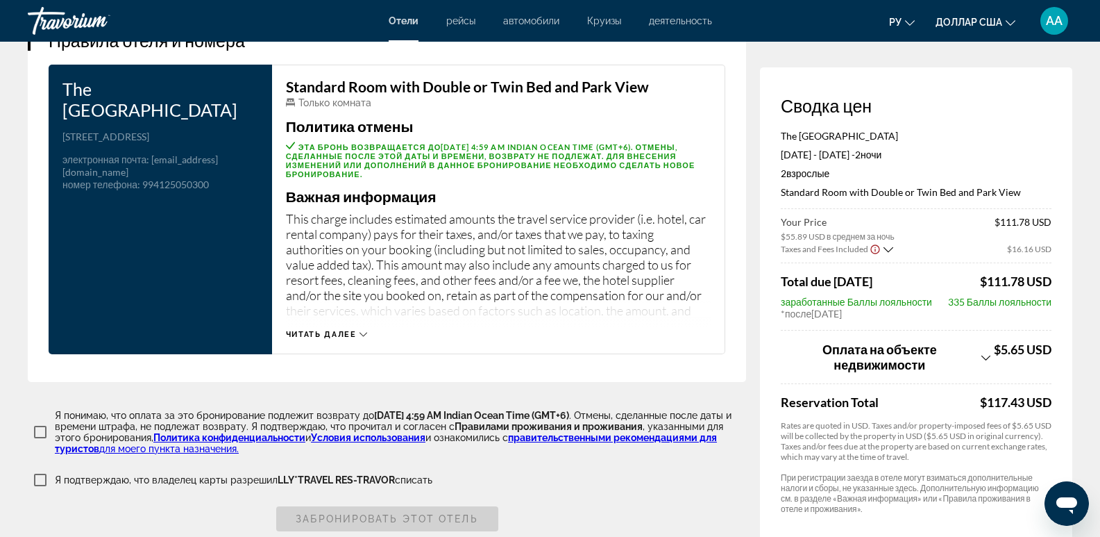
scroll to position [1805, 0]
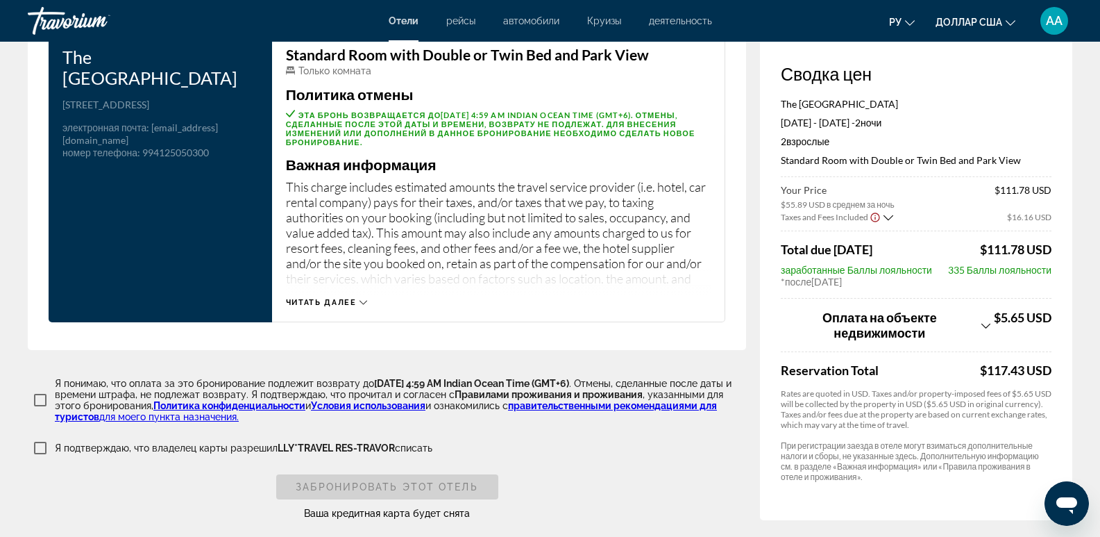
click at [309, 298] on span "Читать далее" at bounding box center [321, 302] width 71 height 9
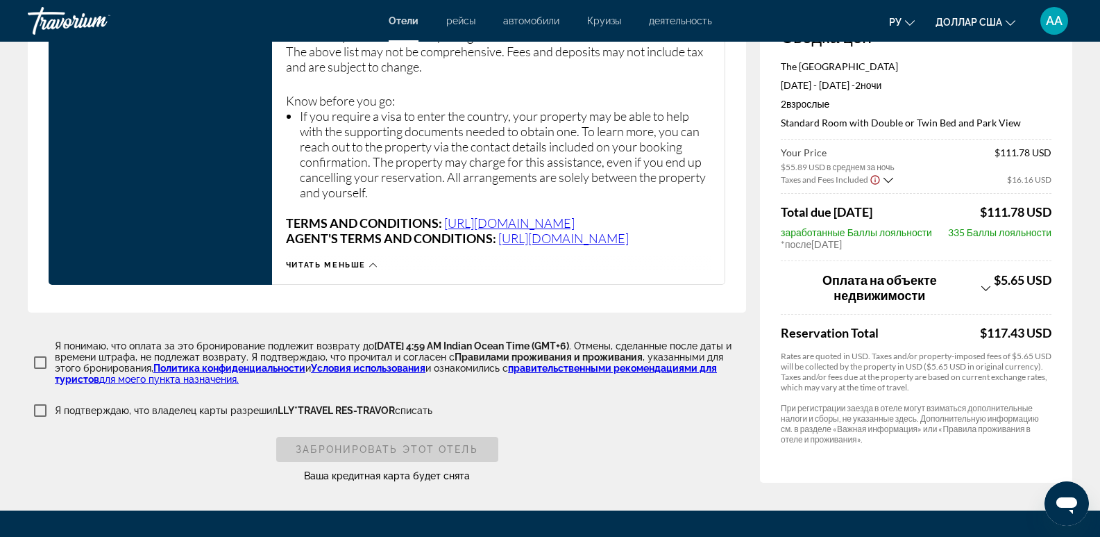
scroll to position [2569, 0]
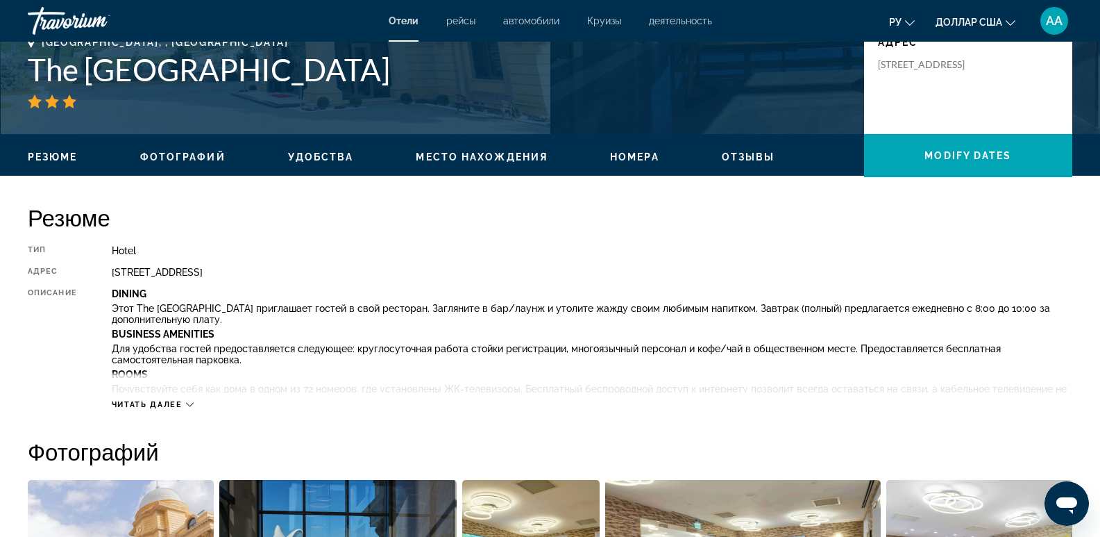
scroll to position [417, 0]
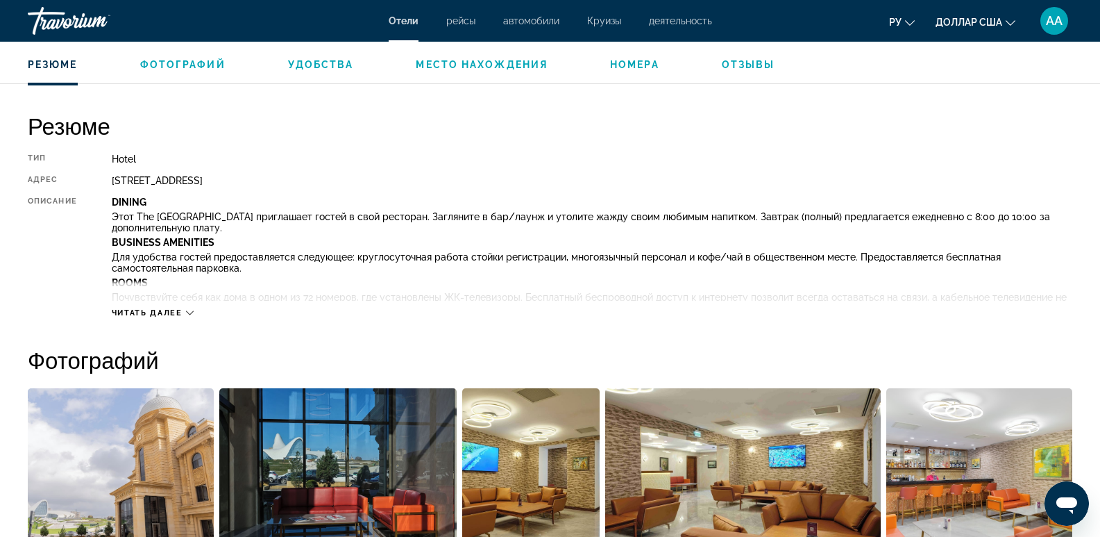
click at [432, 63] on span "Место нахождения" at bounding box center [482, 64] width 132 height 11
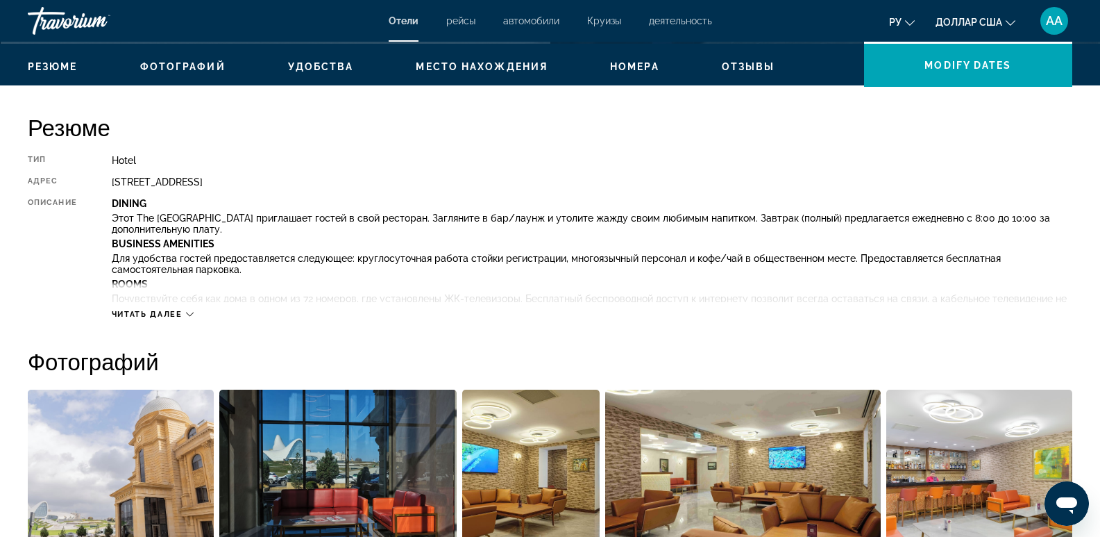
scroll to position [439, 0]
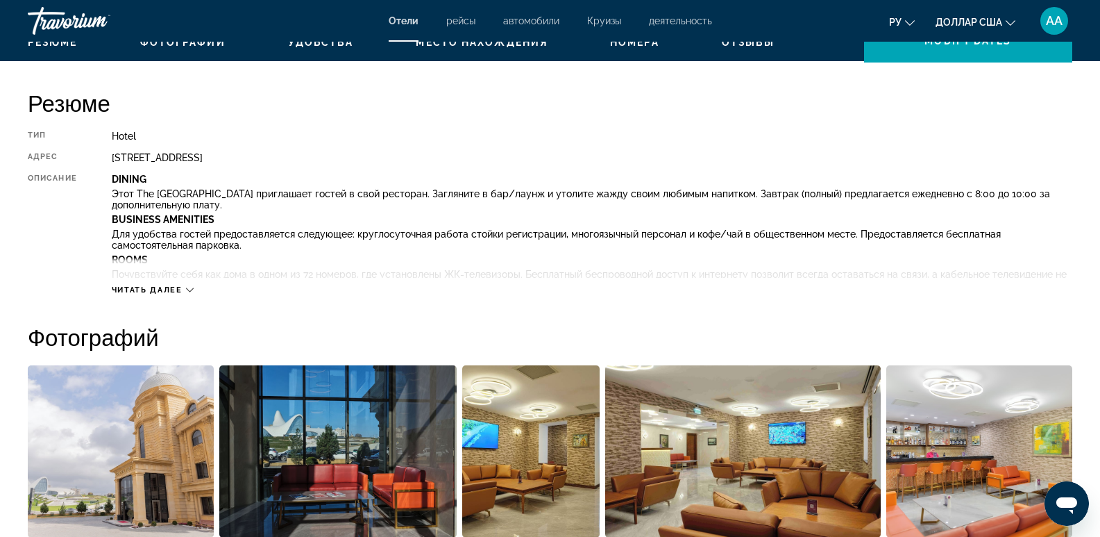
click at [142, 286] on span "Читать далее" at bounding box center [147, 289] width 71 height 9
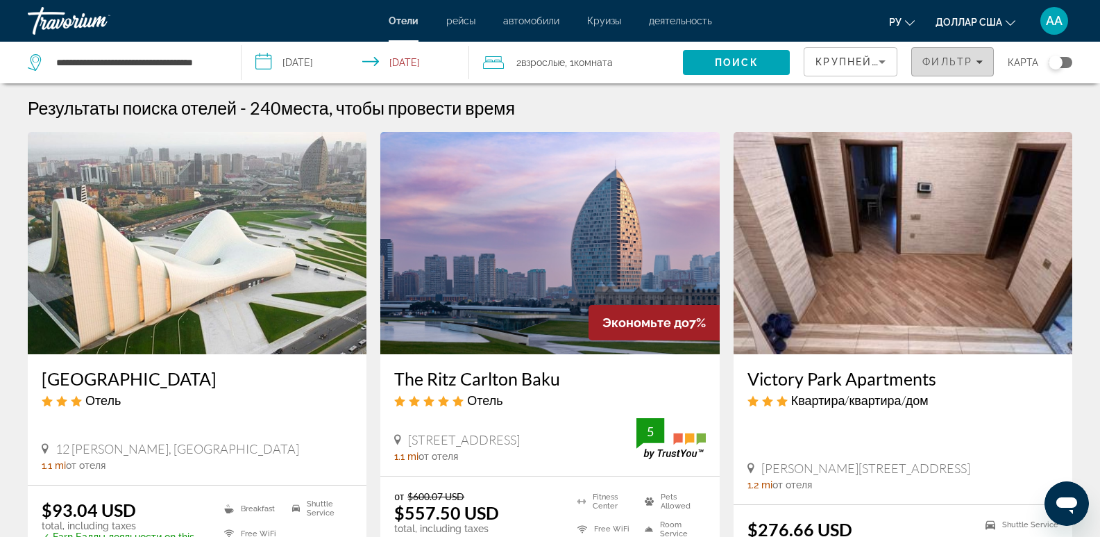
click at [936, 66] on span "Фильтр" at bounding box center [948, 61] width 50 height 11
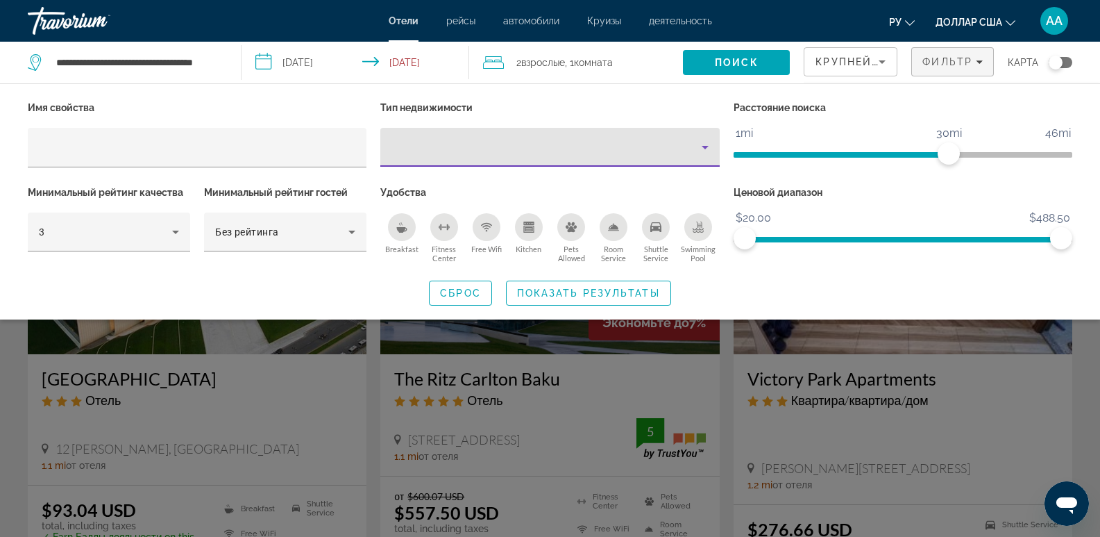
click at [702, 146] on icon "Property type" at bounding box center [705, 147] width 17 height 17
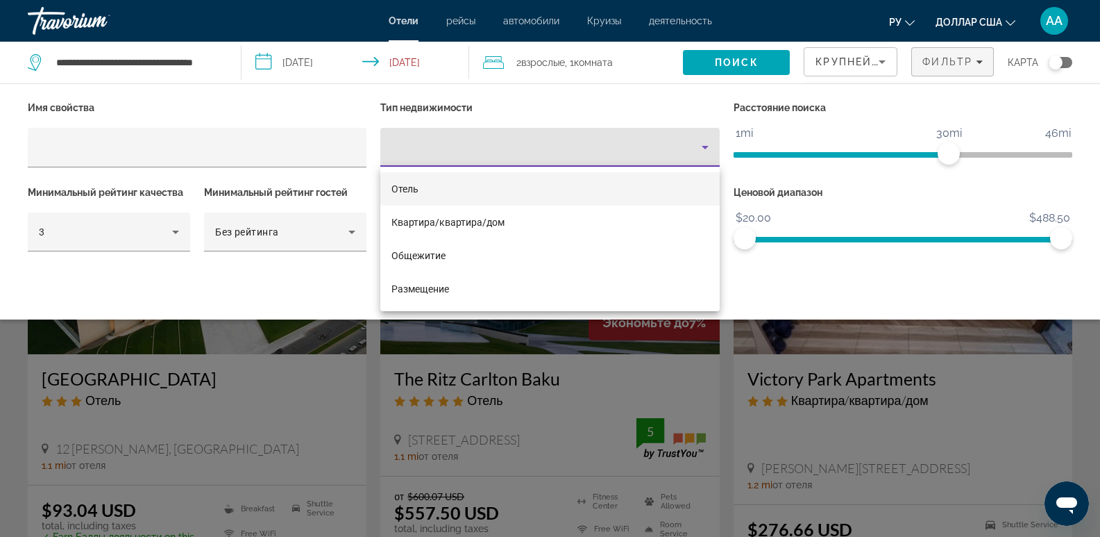
click at [434, 194] on mat-option "Отель" at bounding box center [549, 188] width 339 height 33
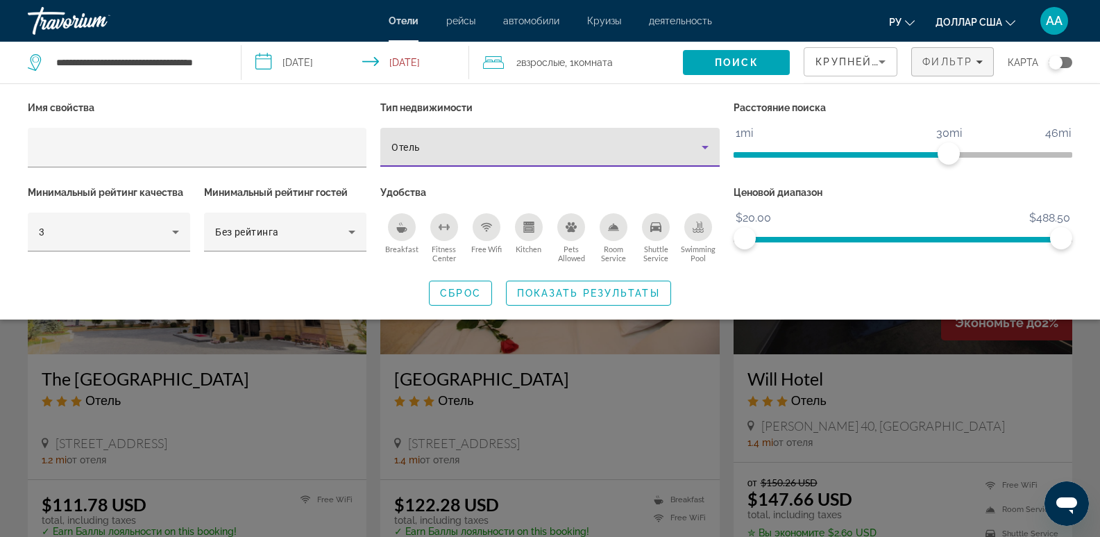
click at [405, 233] on div "Breakfast" at bounding box center [402, 227] width 28 height 28
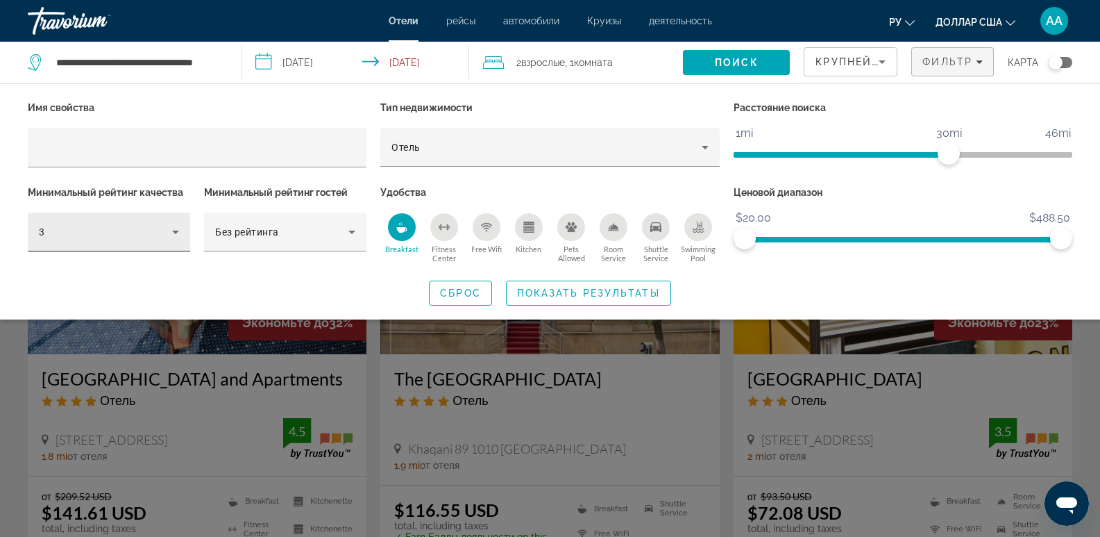
click at [174, 240] on div "3" at bounding box center [109, 231] width 140 height 39
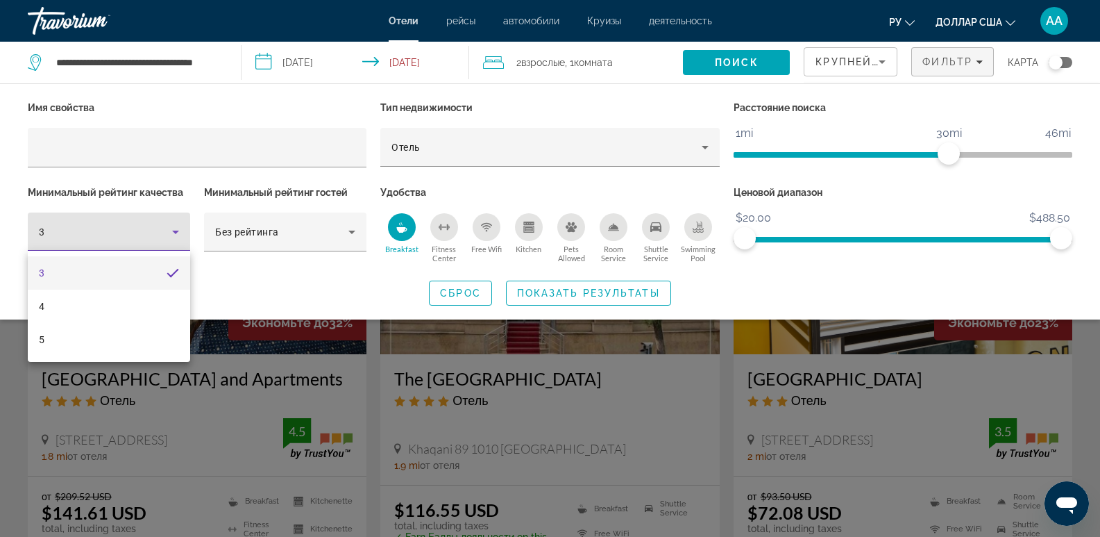
click at [167, 283] on mat-option "3" at bounding box center [109, 272] width 162 height 33
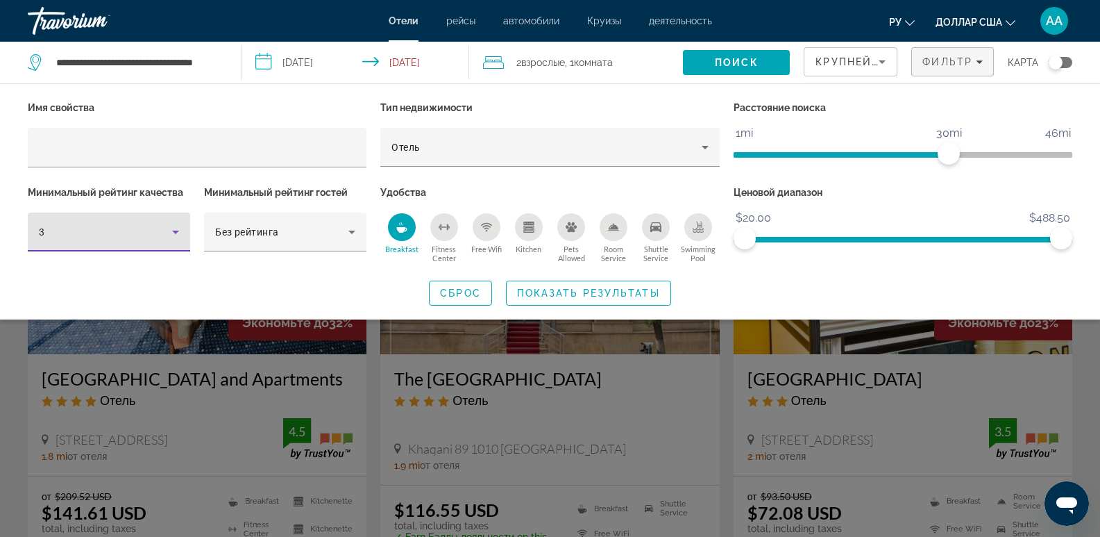
click at [174, 233] on icon "Hotel Filters" at bounding box center [175, 232] width 17 height 17
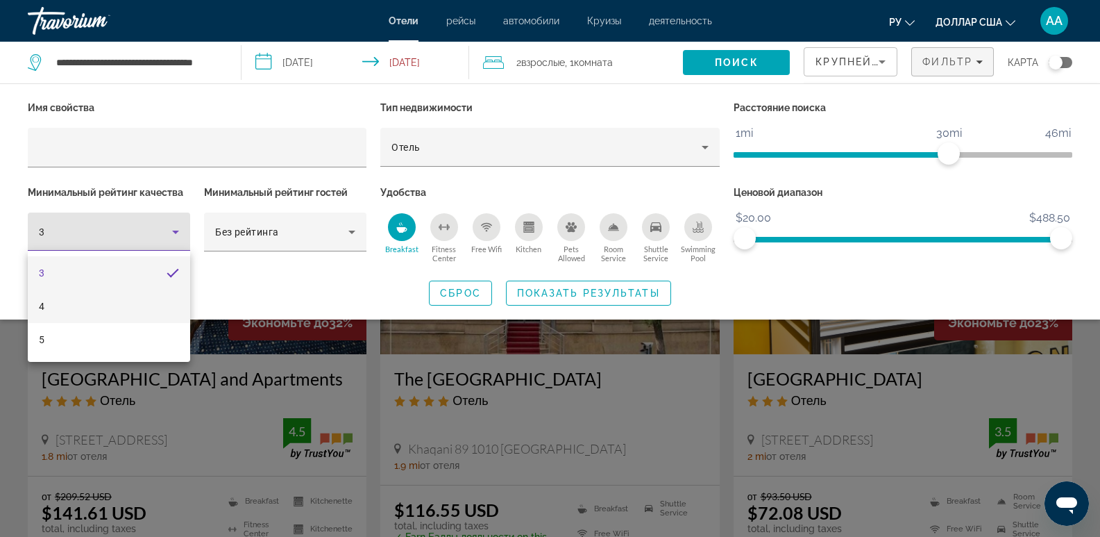
click at [160, 302] on mat-option "4" at bounding box center [109, 305] width 162 height 33
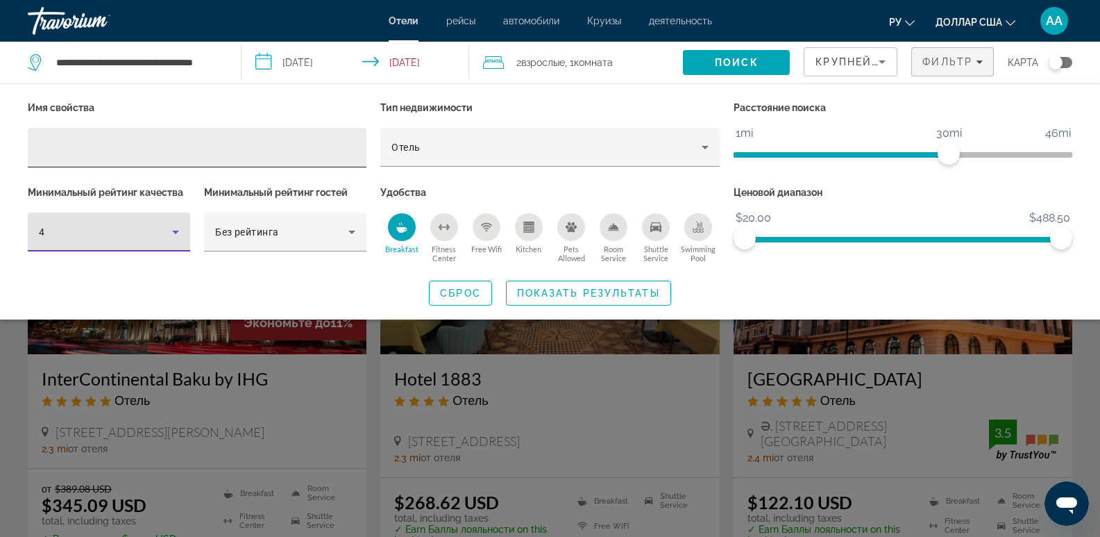
click at [263, 144] on input "Hotel Filters" at bounding box center [197, 148] width 317 height 17
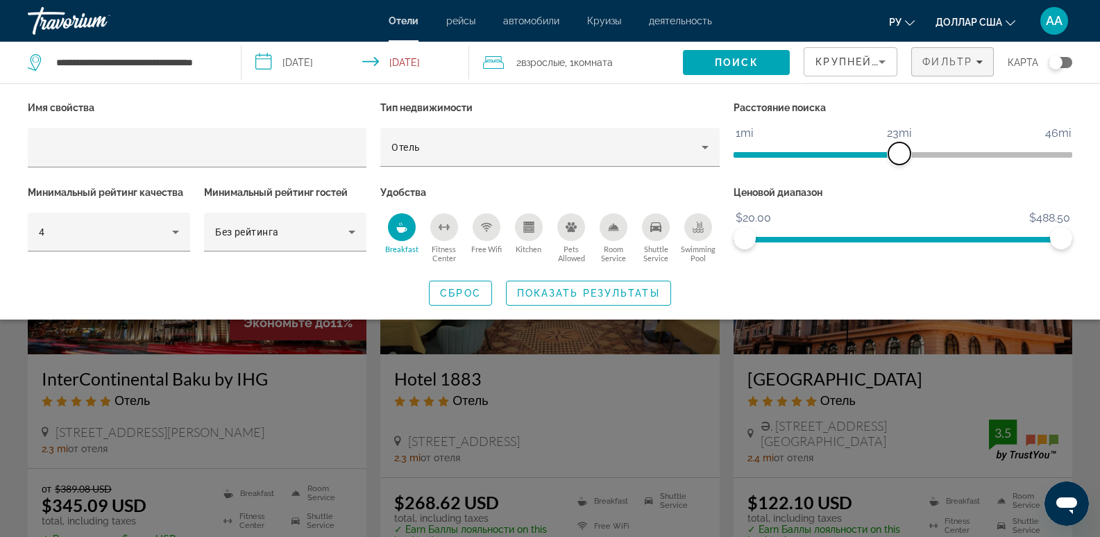
drag, startPoint x: 955, startPoint y: 150, endPoint x: 901, endPoint y: 153, distance: 53.5
click at [901, 153] on span "ngx-slider" at bounding box center [900, 153] width 22 height 22
drag, startPoint x: 1060, startPoint y: 235, endPoint x: 830, endPoint y: 237, distance: 229.8
click at [830, 237] on span "ngx-slider-max" at bounding box center [830, 238] width 22 height 22
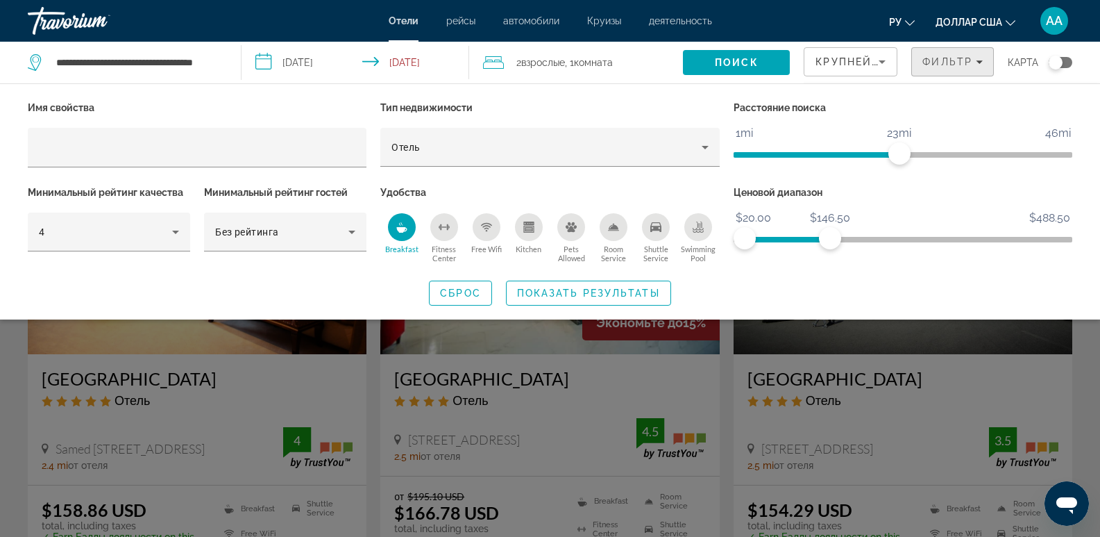
click at [958, 60] on span "Фильтр" at bounding box center [948, 61] width 50 height 11
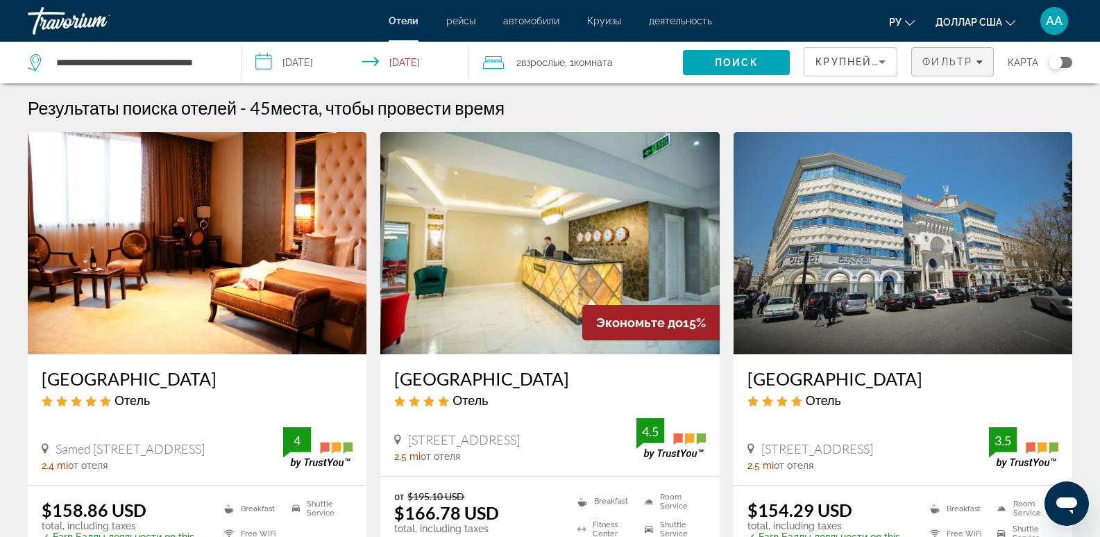
click at [958, 60] on span "Фильтр" at bounding box center [948, 61] width 50 height 11
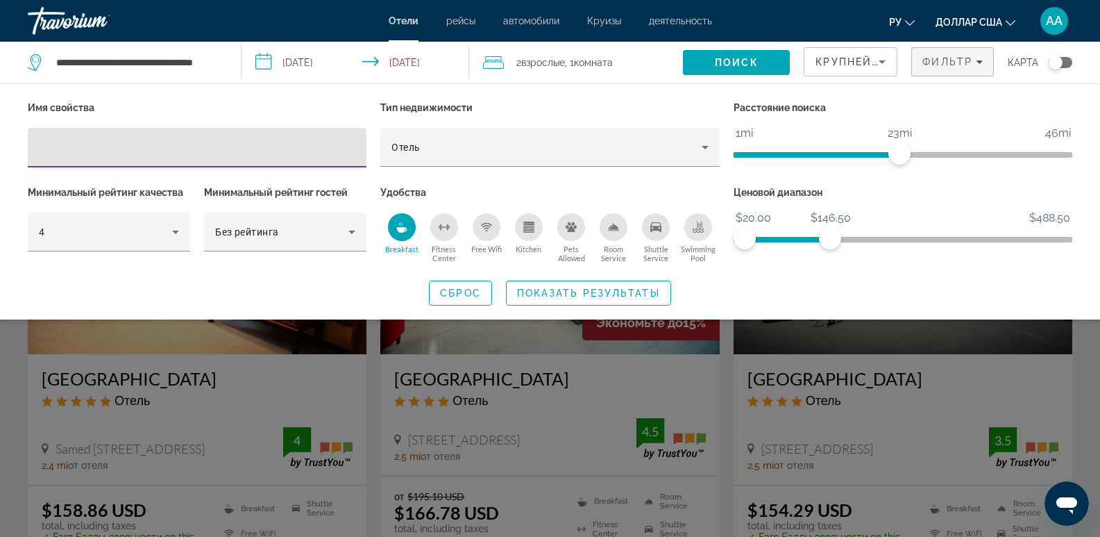
click at [866, 55] on div "Крупнейшие сбережения" at bounding box center [847, 61] width 63 height 17
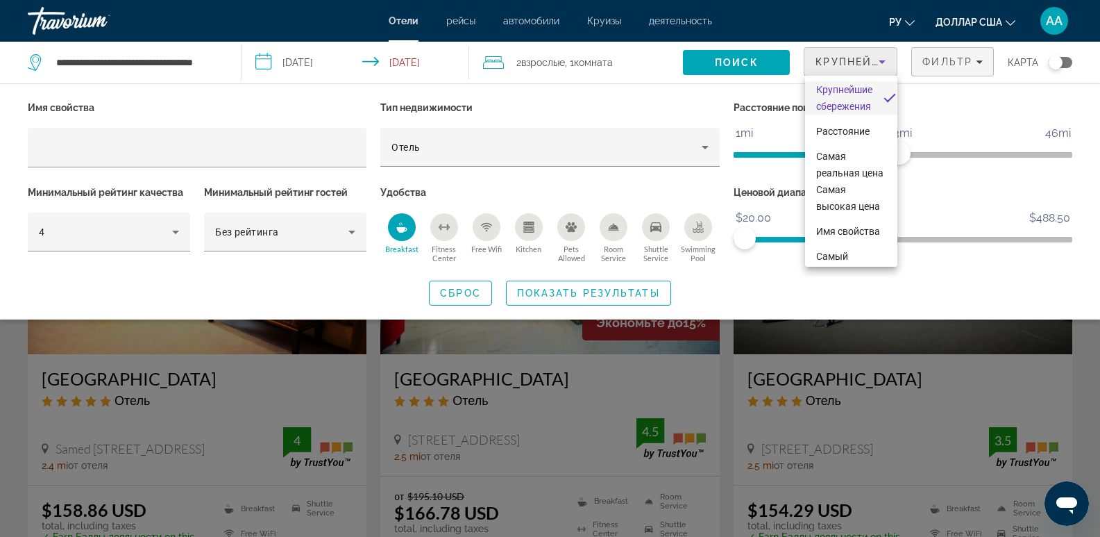
click at [867, 55] on div at bounding box center [550, 268] width 1100 height 537
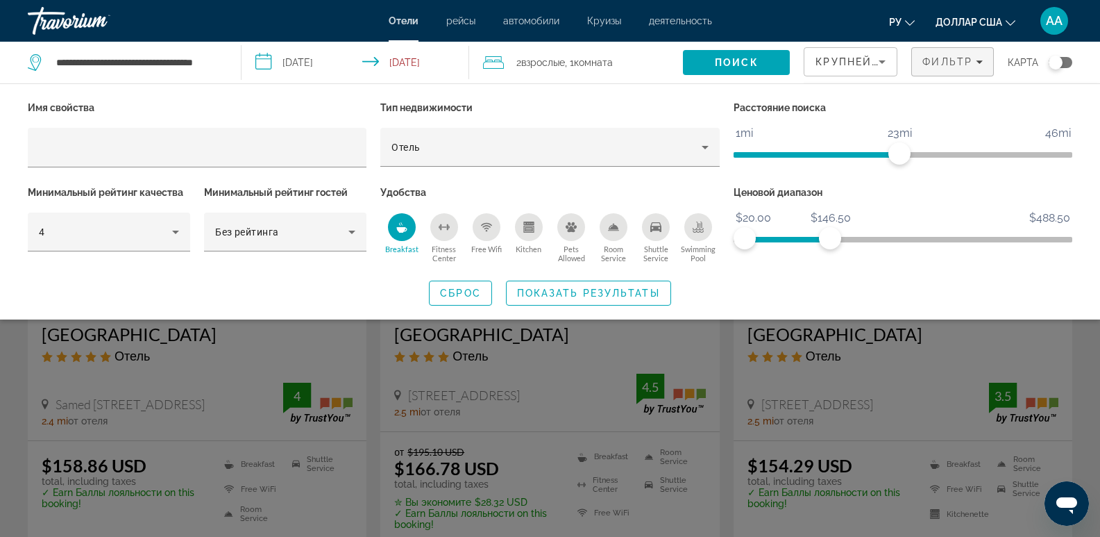
scroll to position [69, 0]
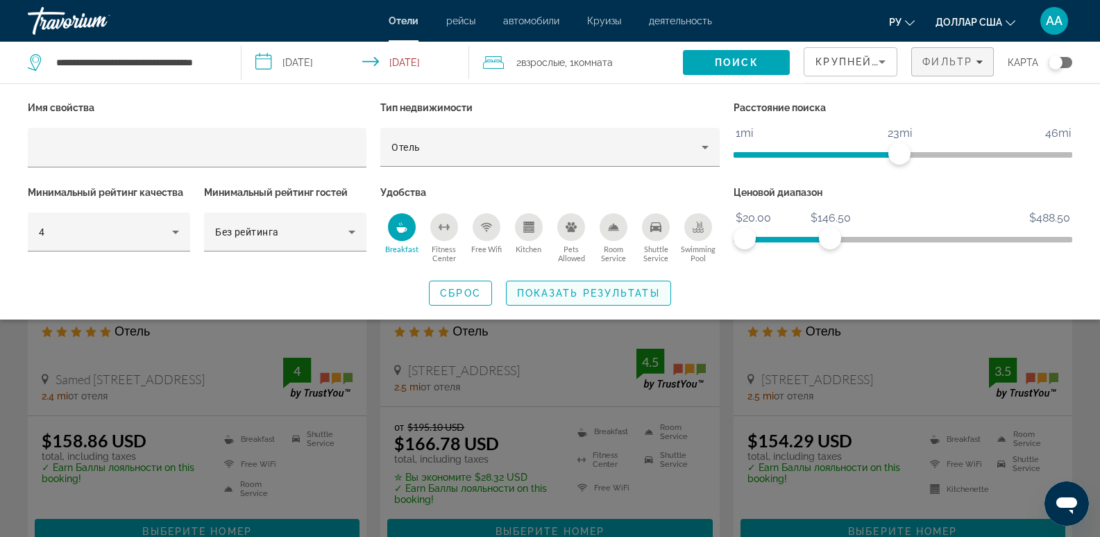
click at [523, 293] on span "Показать результаты" at bounding box center [588, 292] width 143 height 11
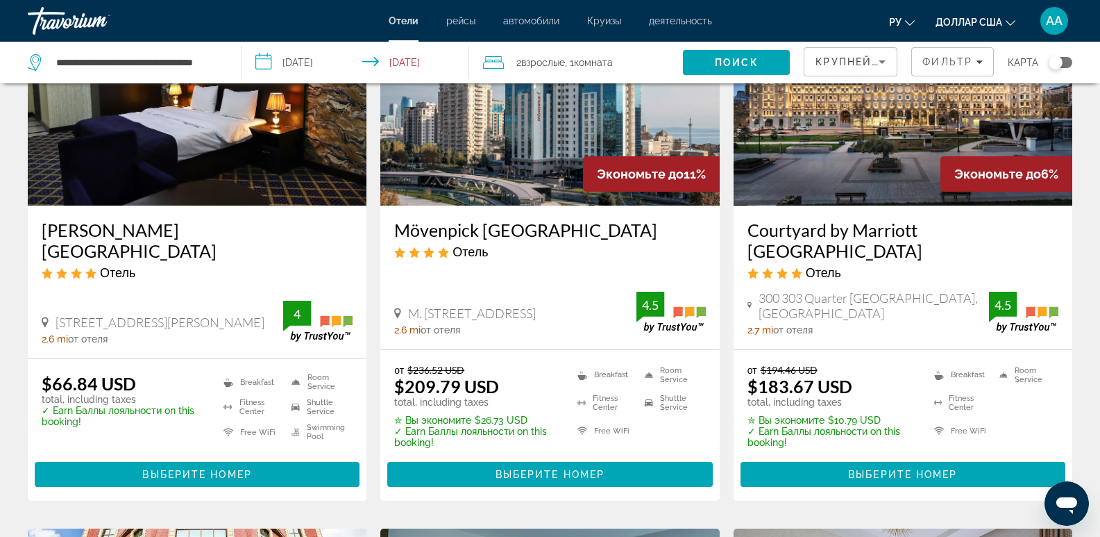
scroll to position [694, 0]
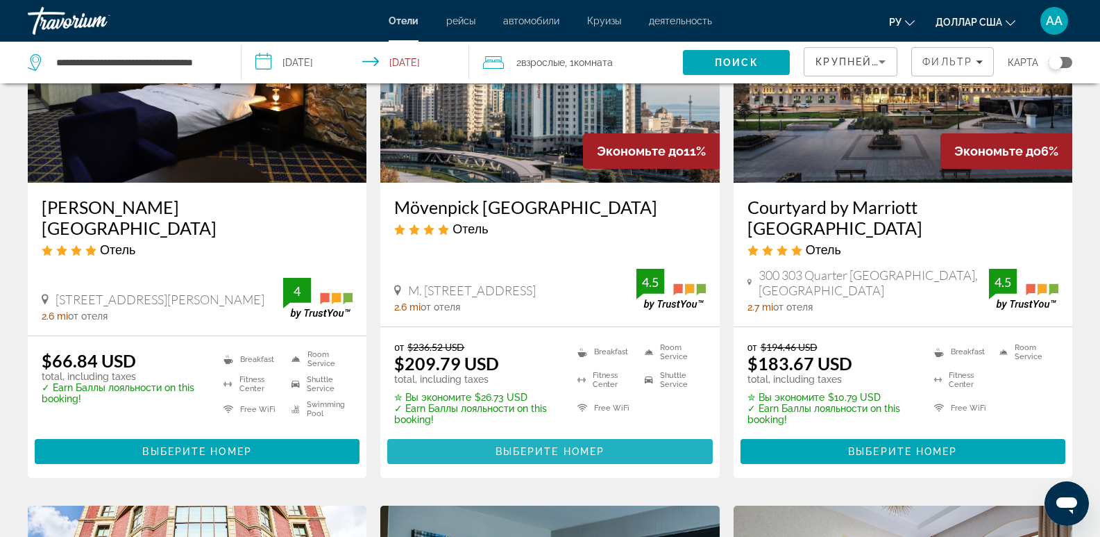
click at [477, 435] on span "Основное содержание" at bounding box center [549, 451] width 325 height 33
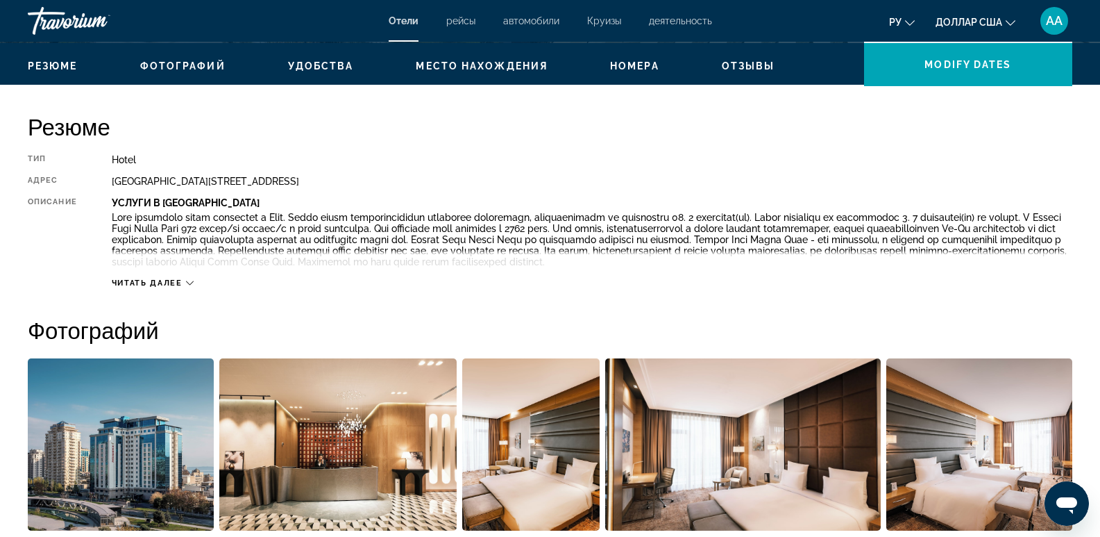
scroll to position [417, 0]
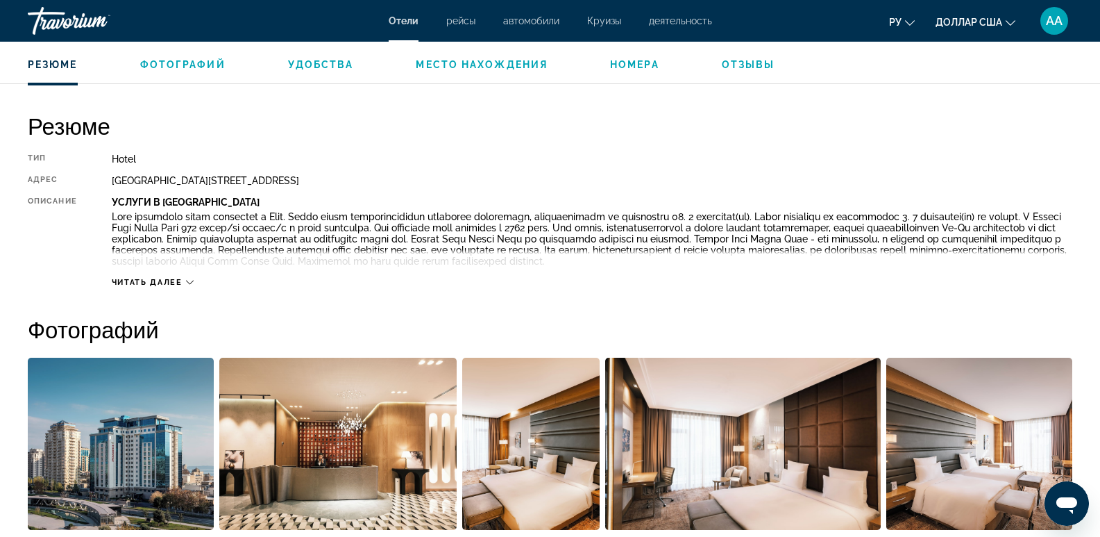
click at [136, 281] on span "Читать далее" at bounding box center [147, 282] width 71 height 9
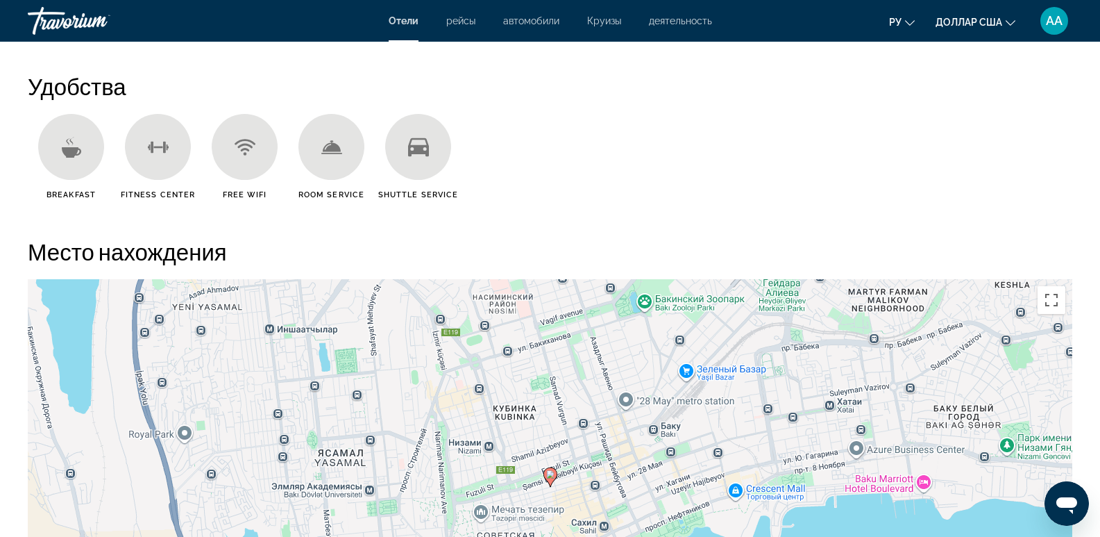
scroll to position [1111, 0]
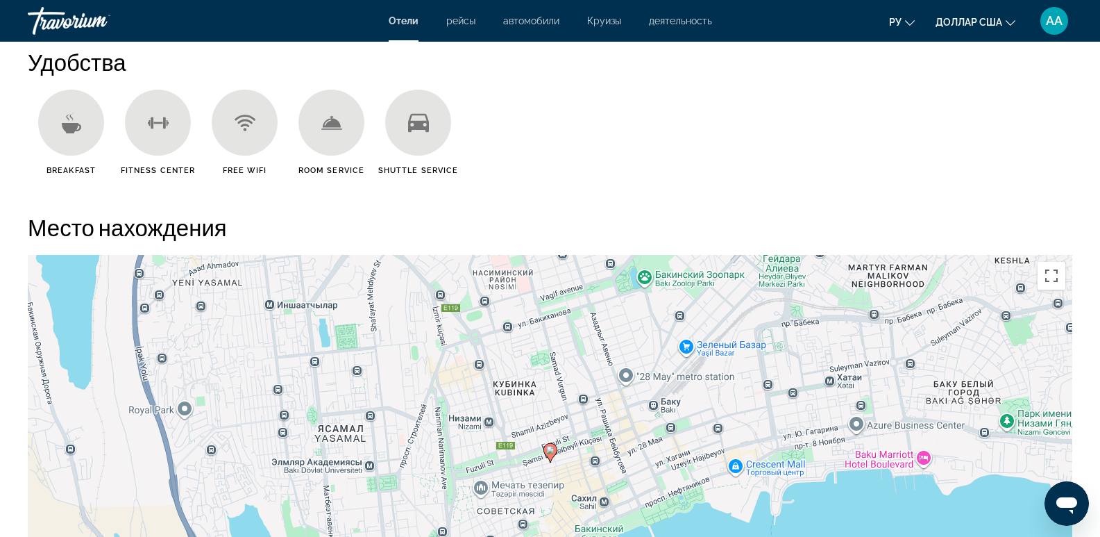
click at [75, 145] on div "Основное содержание" at bounding box center [71, 123] width 66 height 66
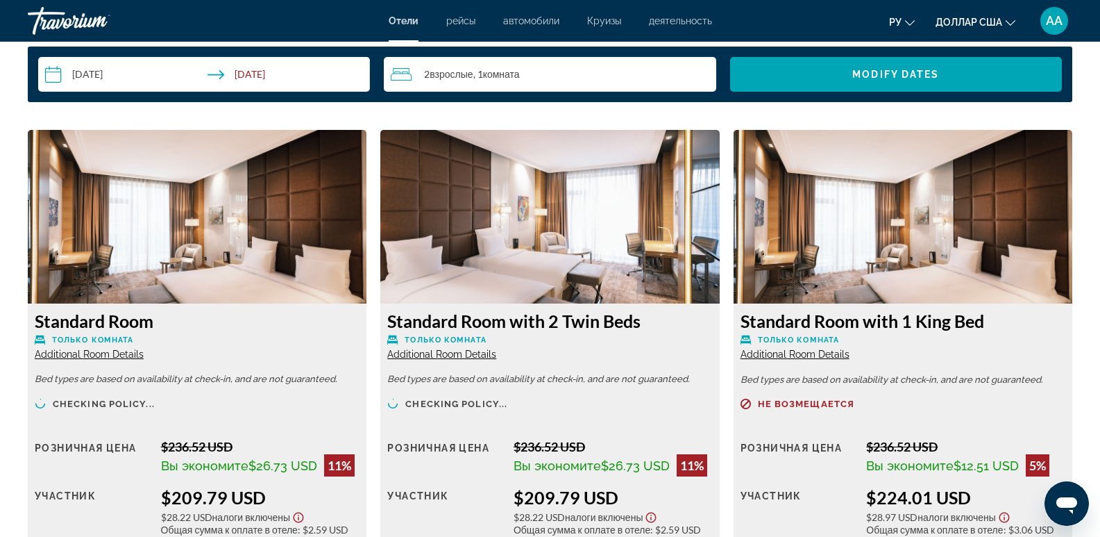
scroll to position [2013, 0]
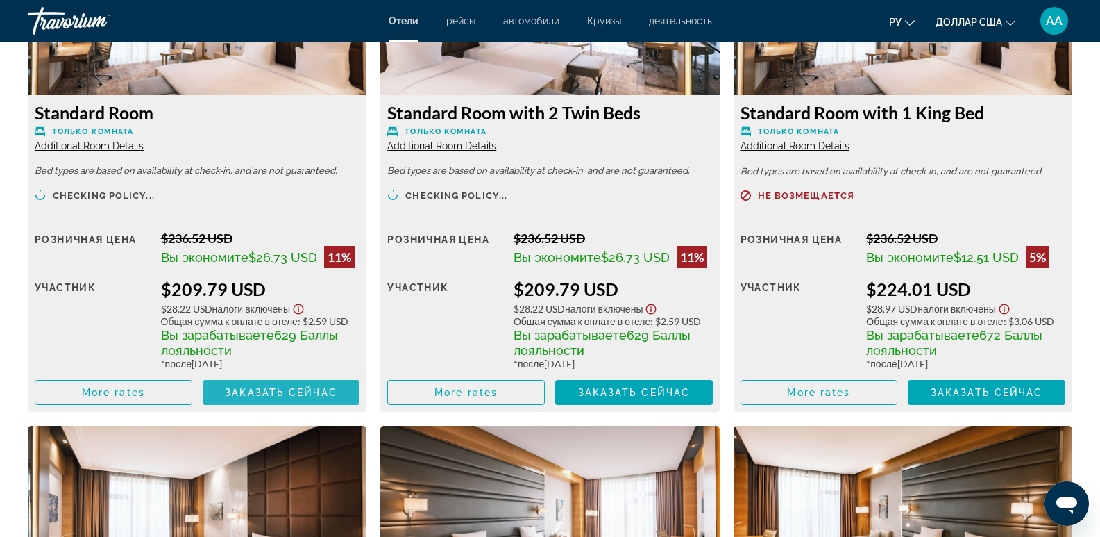
click at [311, 391] on span "Заказать сейчас" at bounding box center [281, 392] width 112 height 11
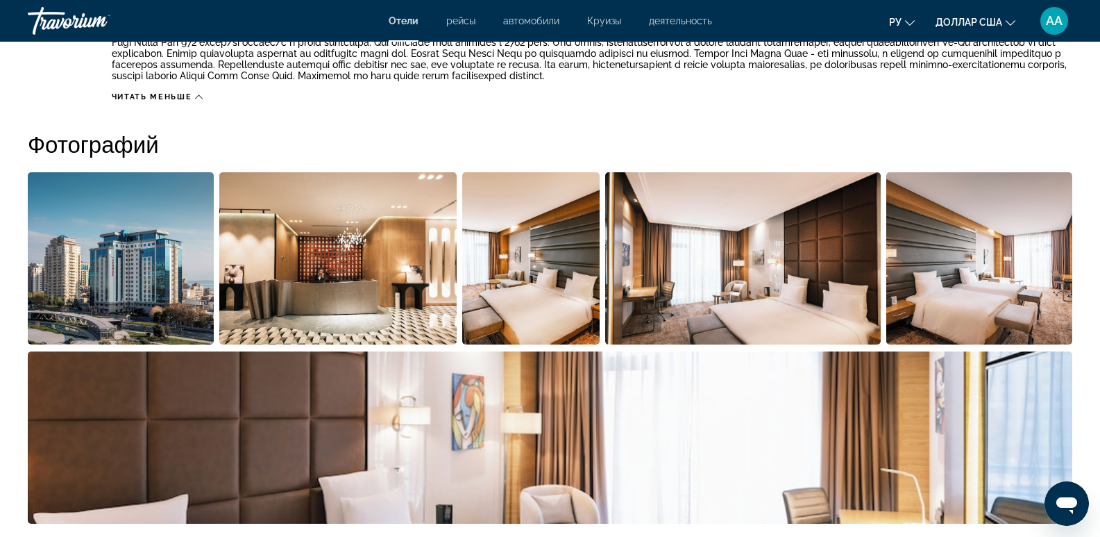
scroll to position [486, 0]
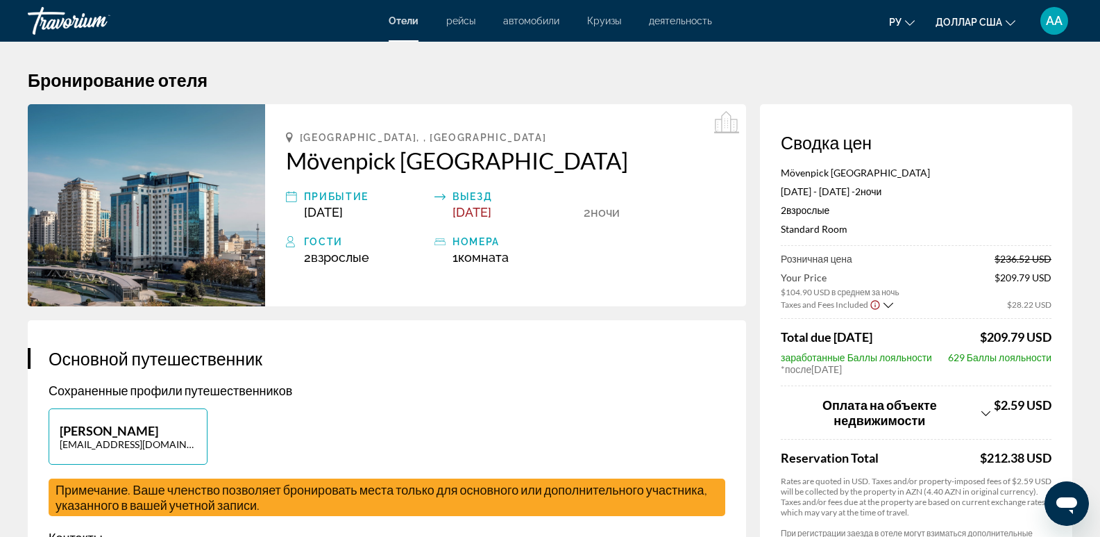
click at [315, 242] on div "Гости" at bounding box center [366, 241] width 124 height 17
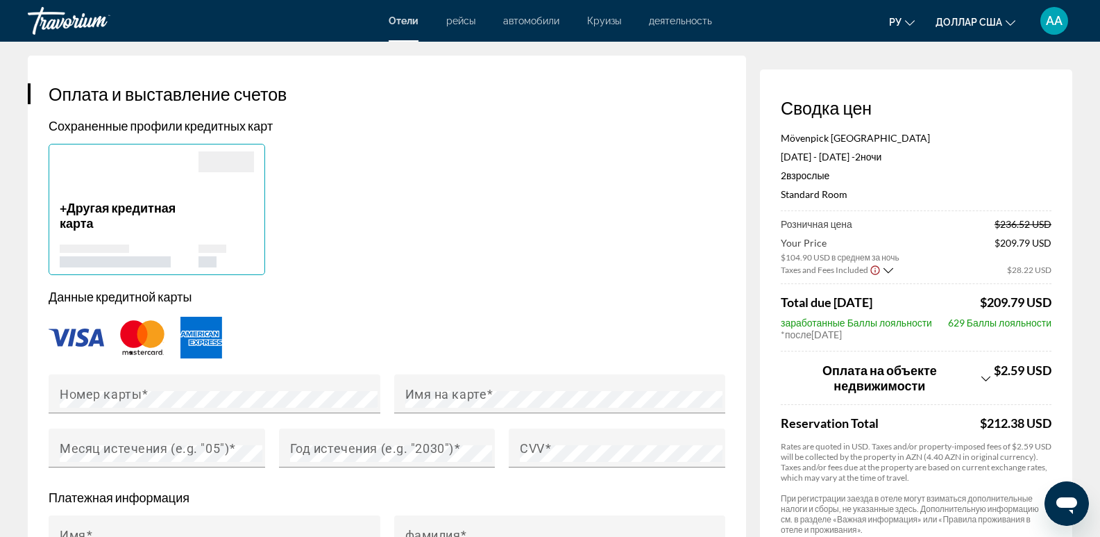
scroll to position [1041, 0]
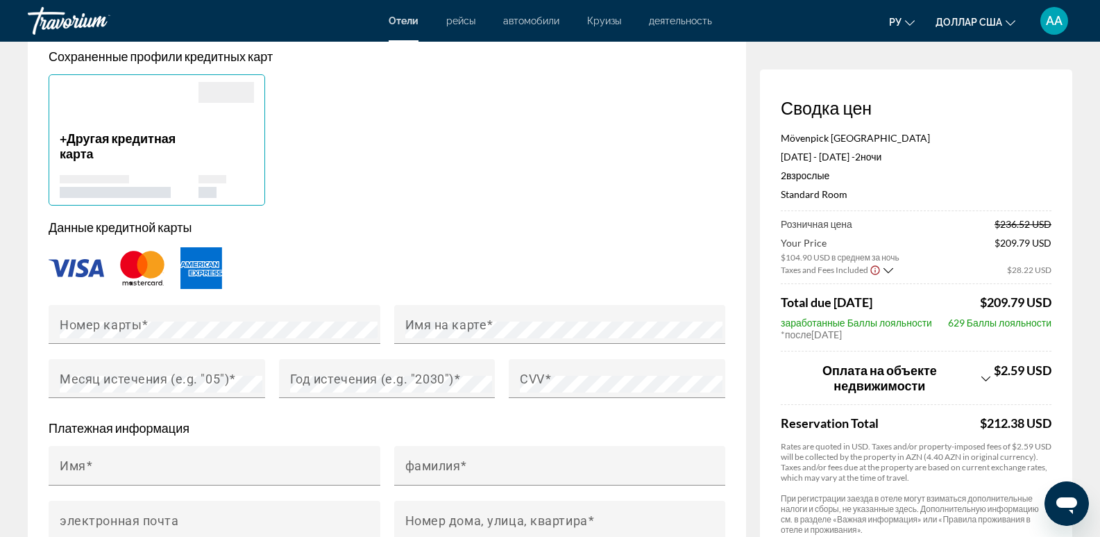
click at [1019, 426] on div "$212.38 USD" at bounding box center [1016, 422] width 72 height 15
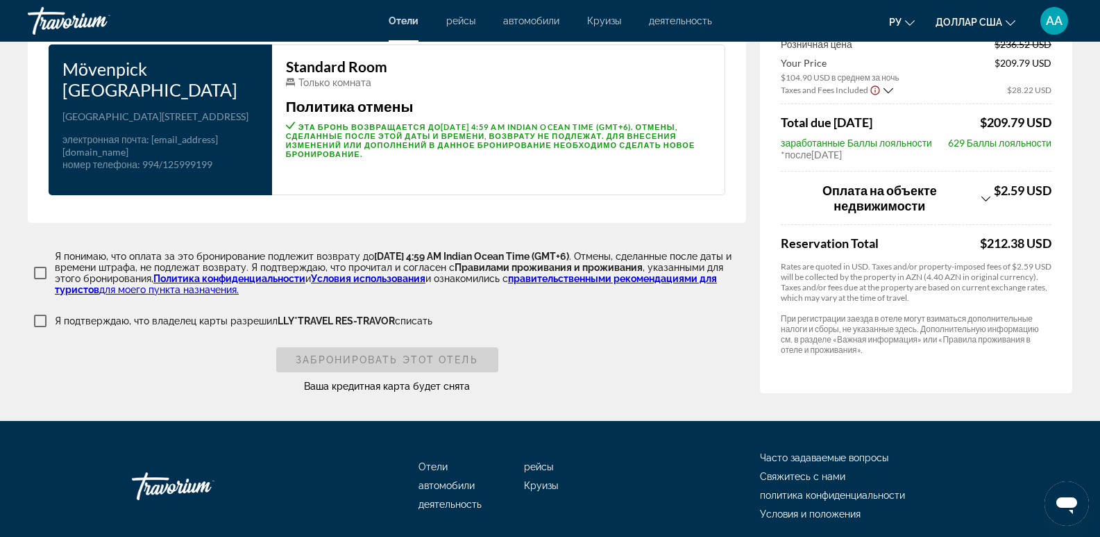
scroll to position [1772, 0]
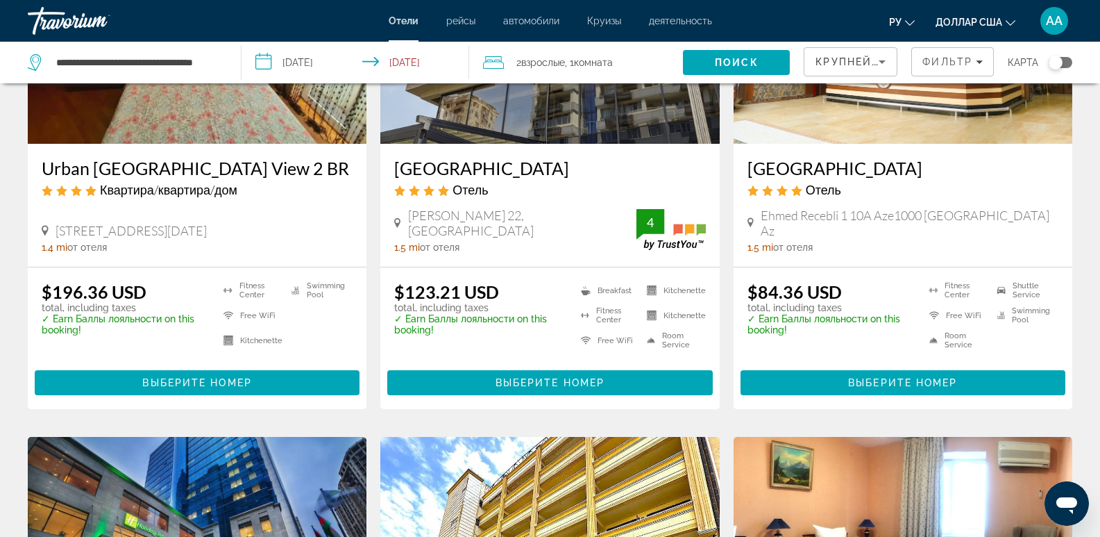
scroll to position [1250, 0]
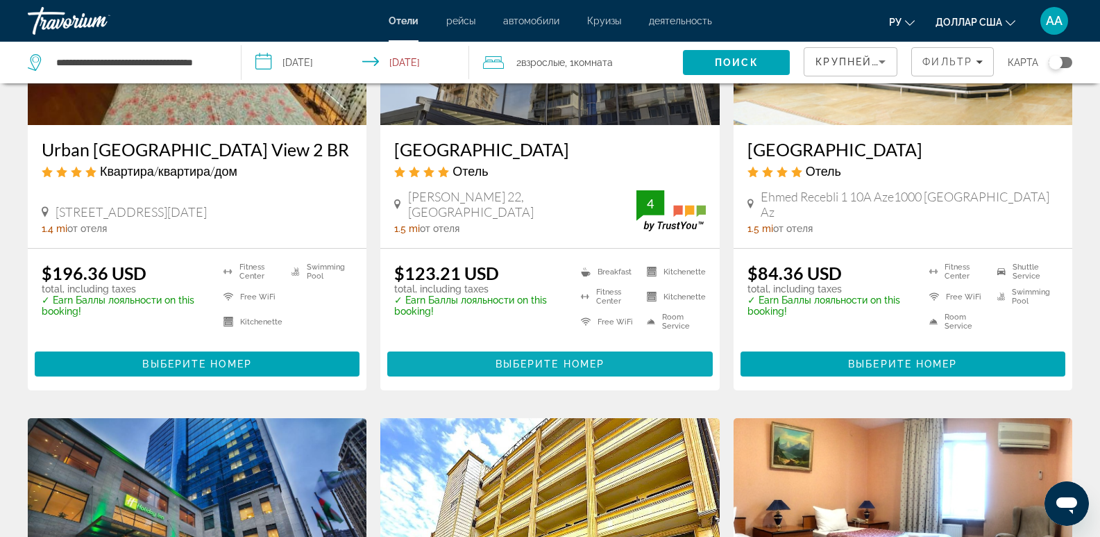
click at [496, 356] on span "Основное содержание" at bounding box center [549, 363] width 325 height 33
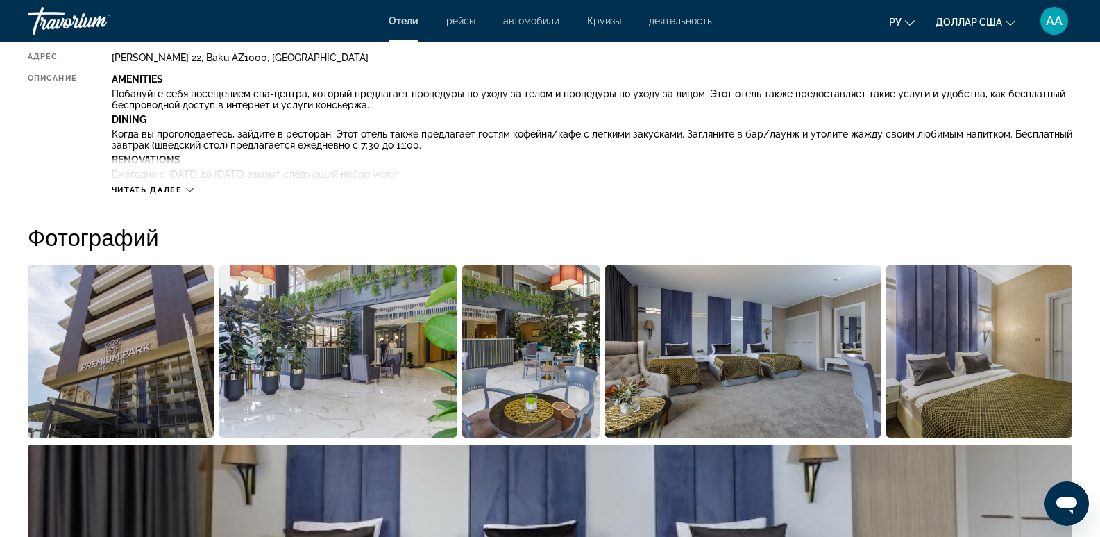
scroll to position [555, 0]
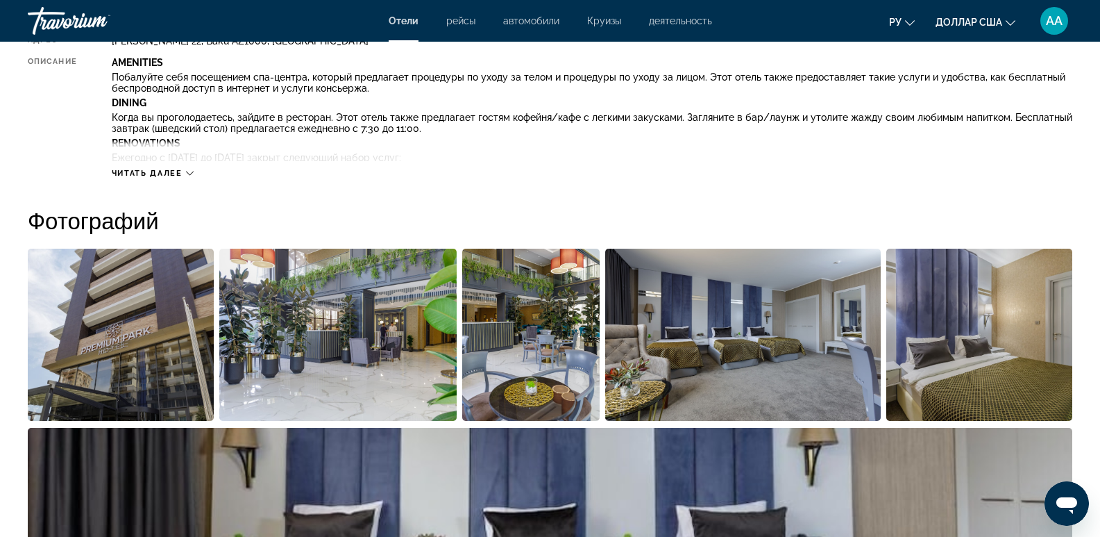
click at [158, 167] on div "Читать далее" at bounding box center [592, 159] width 961 height 38
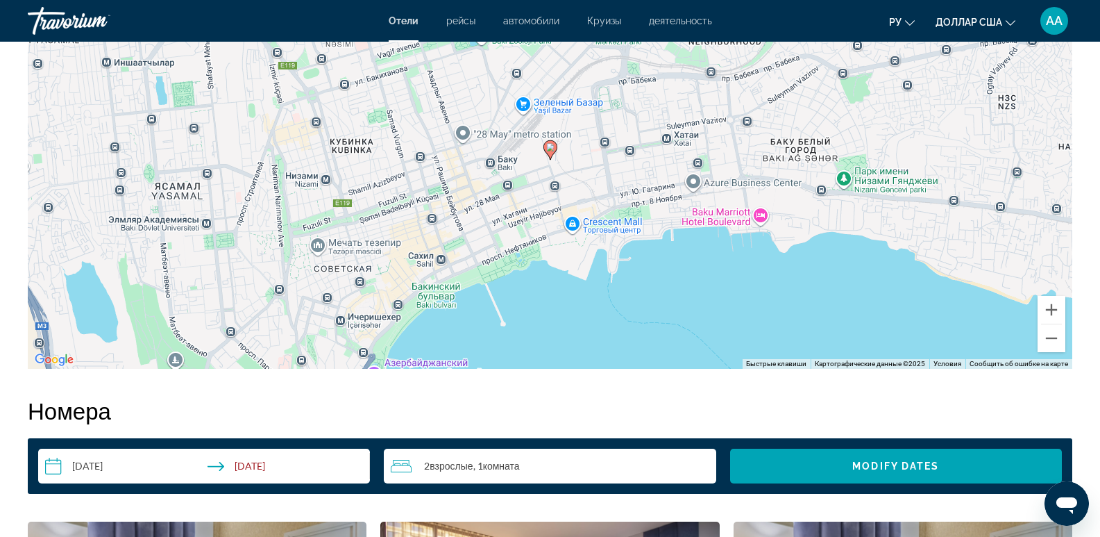
scroll to position [1250, 0]
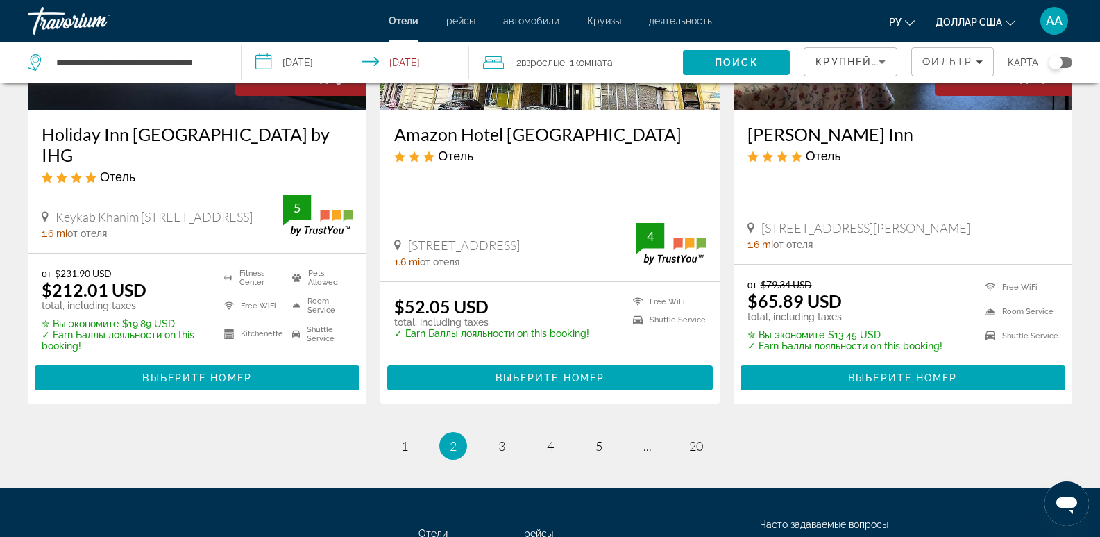
scroll to position [1805, 0]
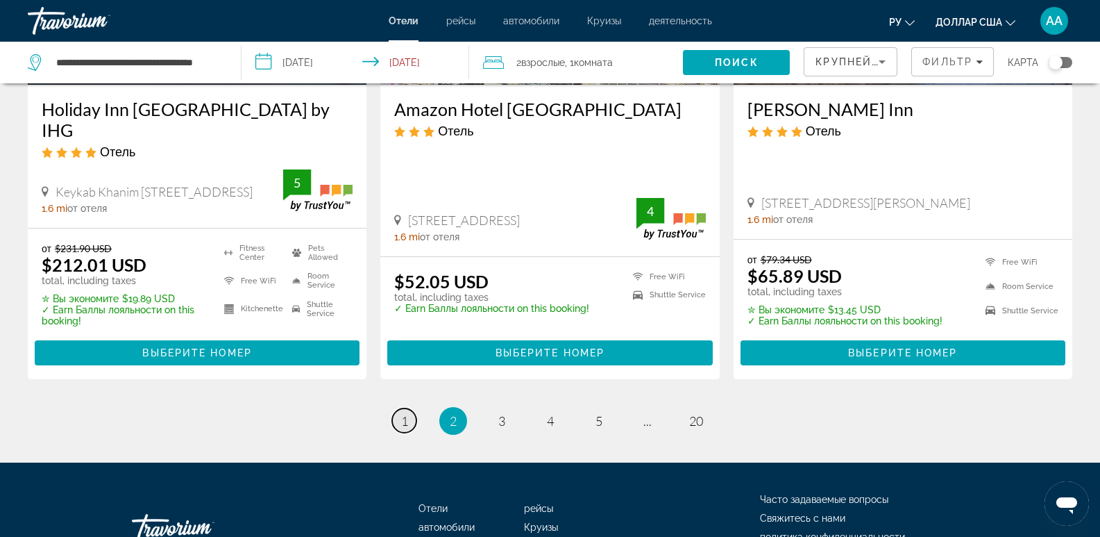
click at [398, 408] on link "page 1" at bounding box center [404, 420] width 24 height 24
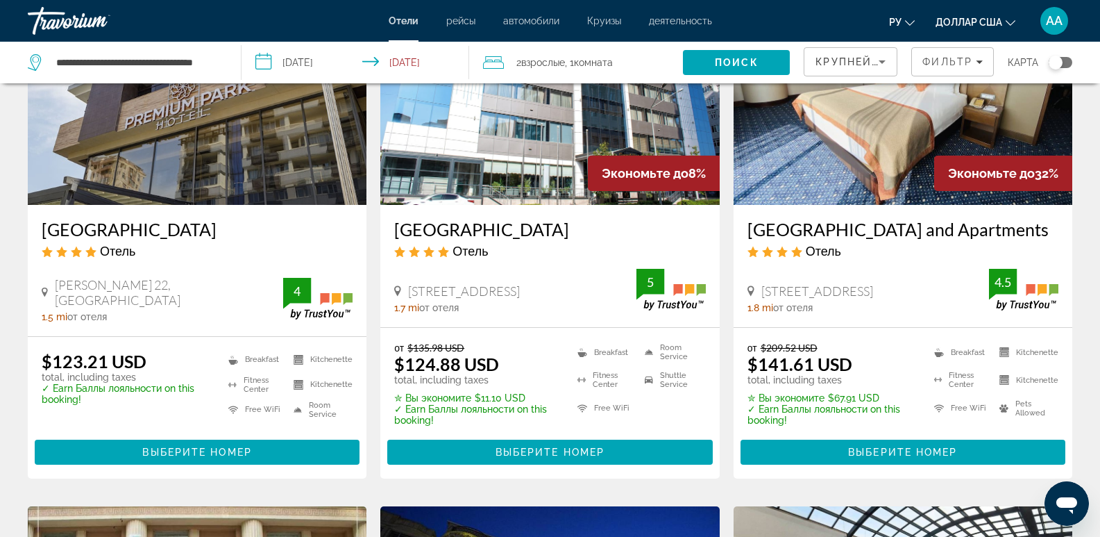
scroll to position [694, 0]
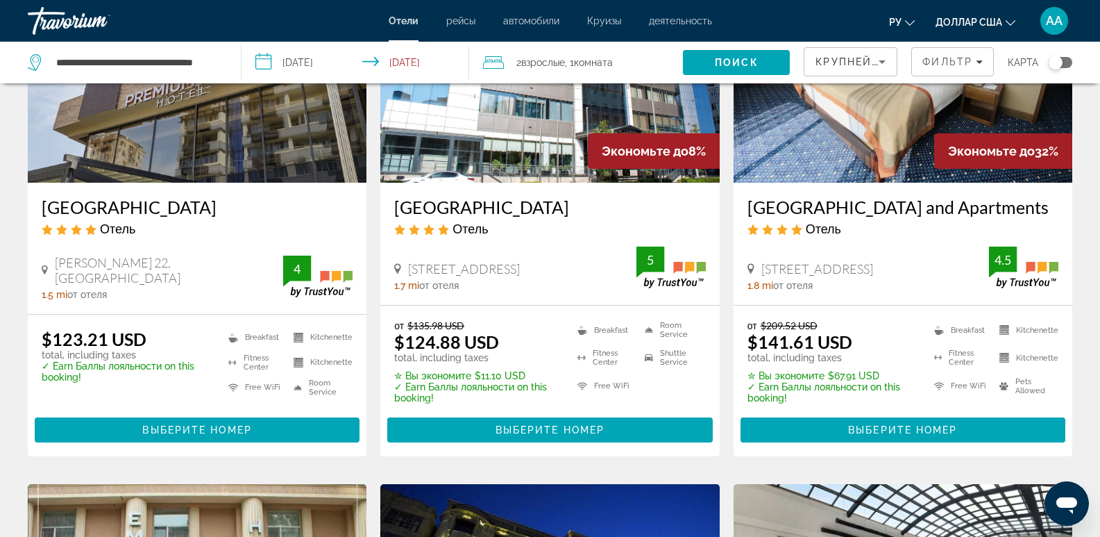
click at [492, 425] on span "Основное содержание" at bounding box center [549, 429] width 325 height 33
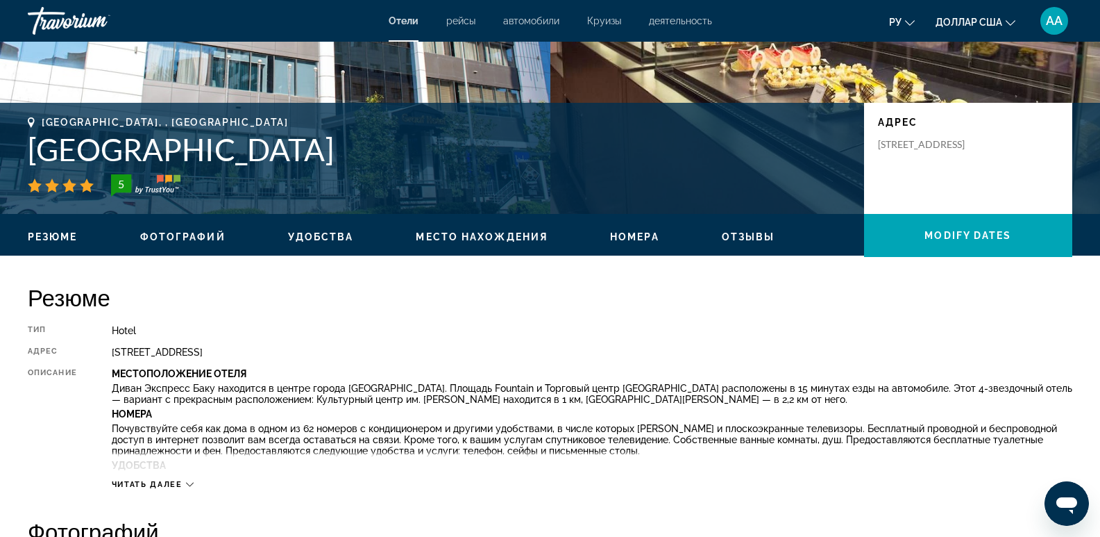
scroll to position [278, 0]
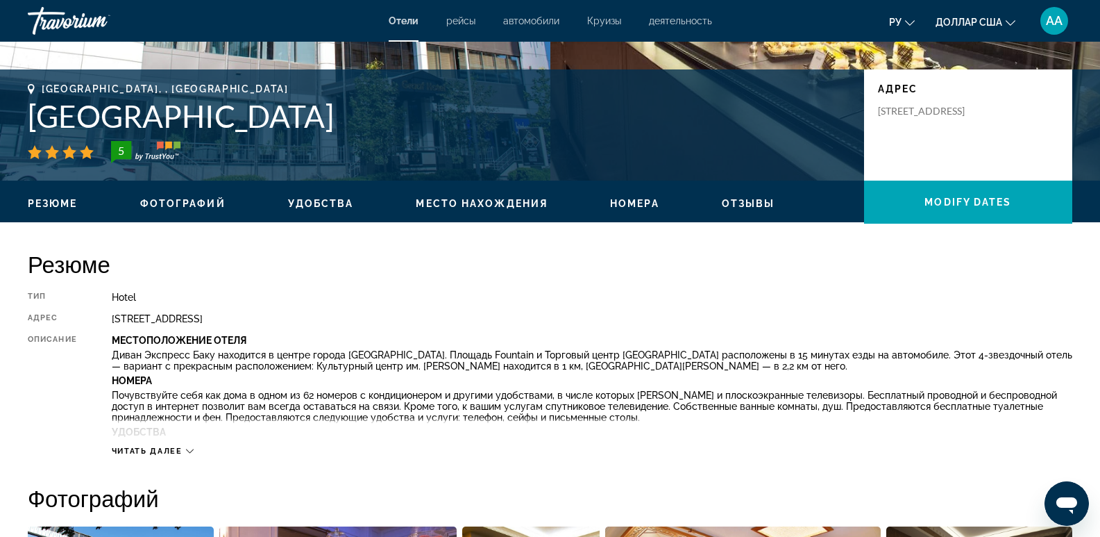
click at [156, 450] on span "Читать далее" at bounding box center [147, 450] width 71 height 9
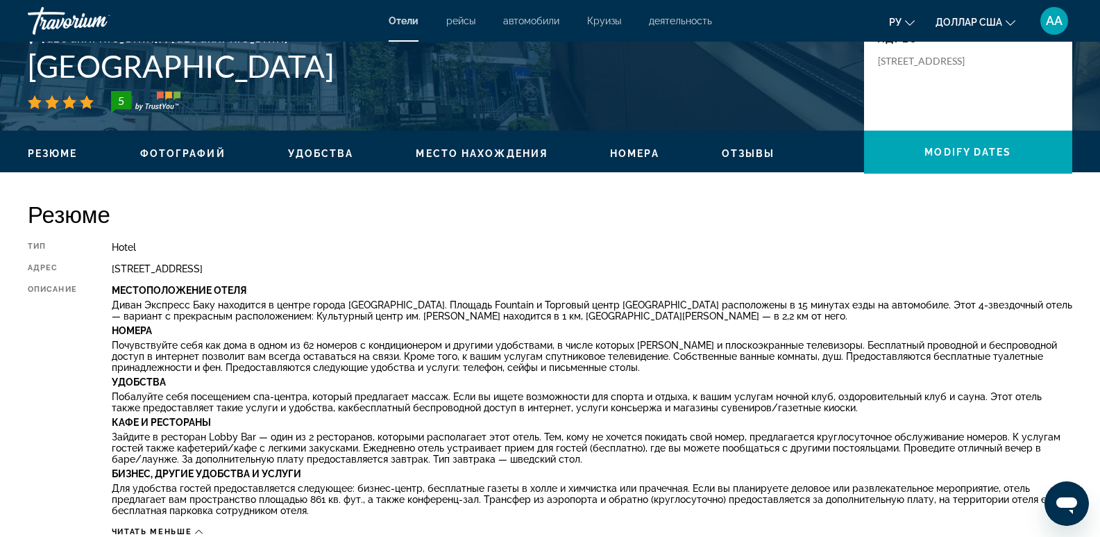
scroll to position [326, 0]
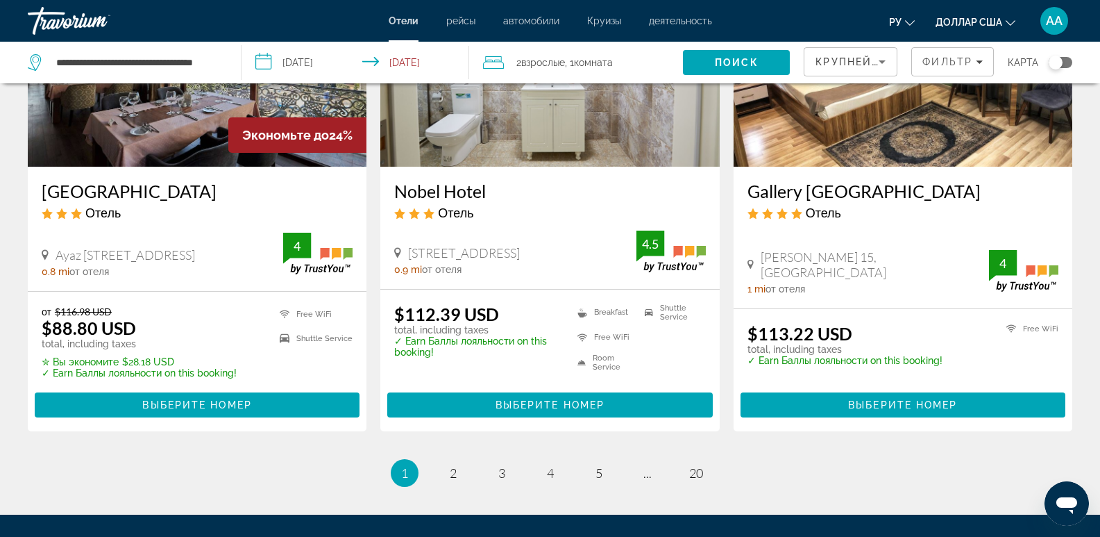
scroll to position [1805, 0]
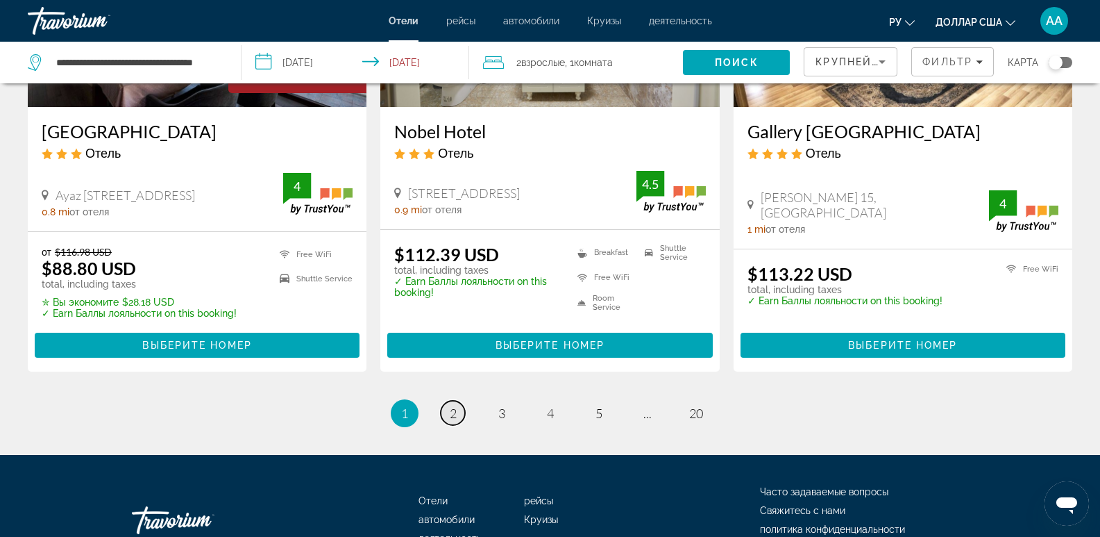
click at [458, 415] on link "page 2" at bounding box center [453, 413] width 24 height 24
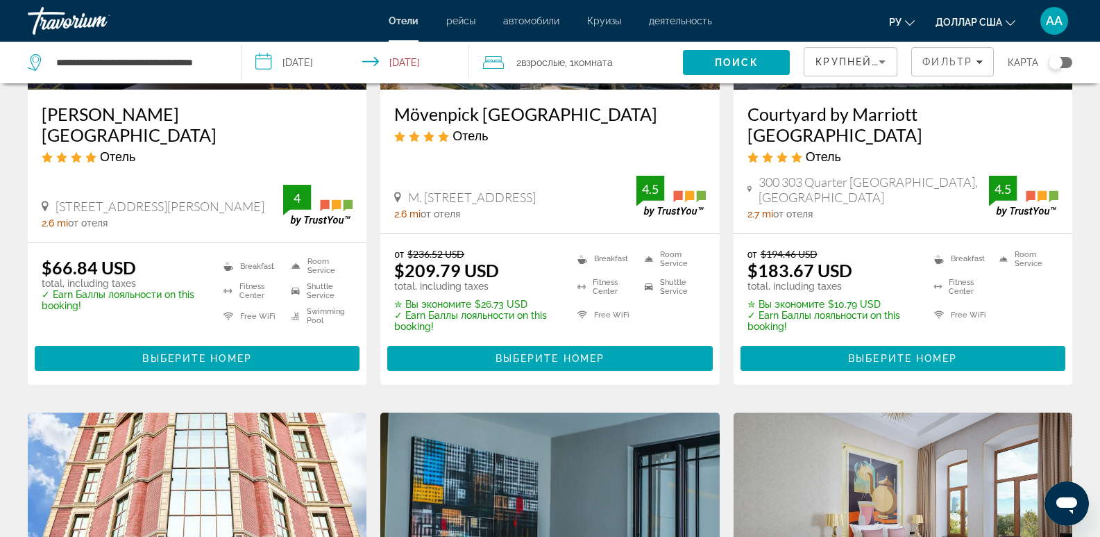
scroll to position [764, 0]
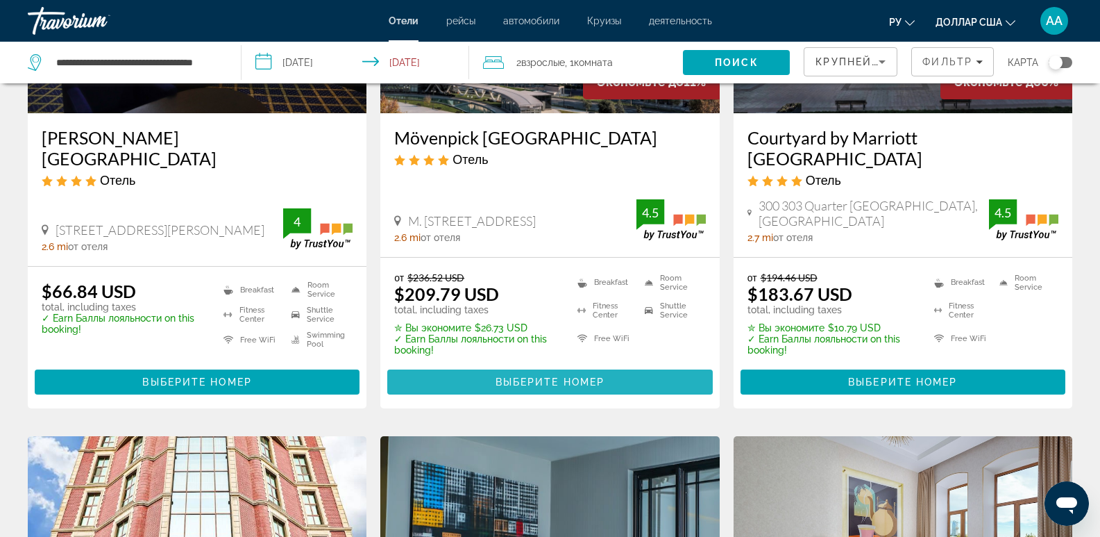
click at [534, 376] on span "Выберите номер" at bounding box center [550, 381] width 109 height 11
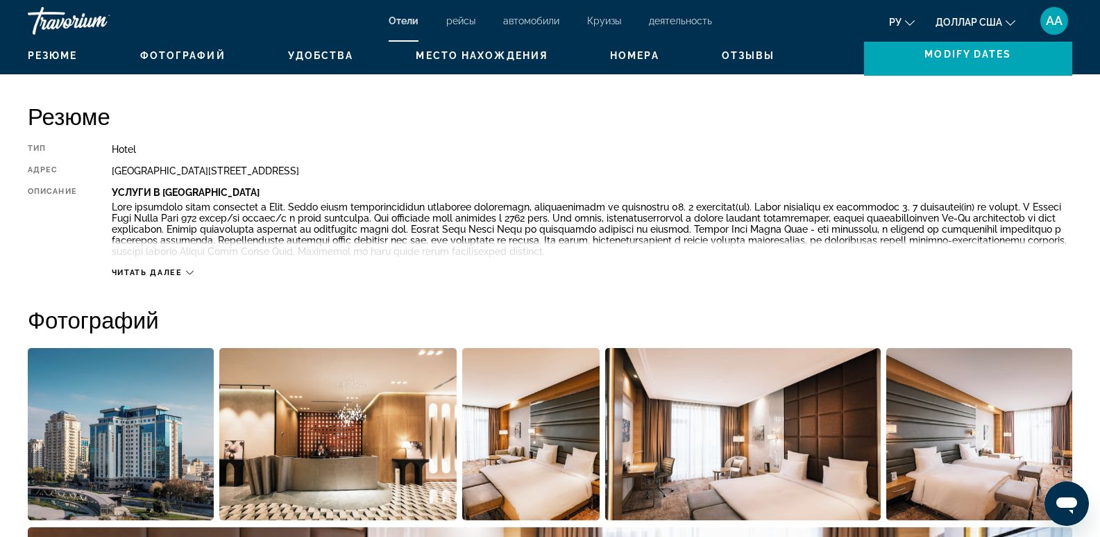
scroll to position [555, 0]
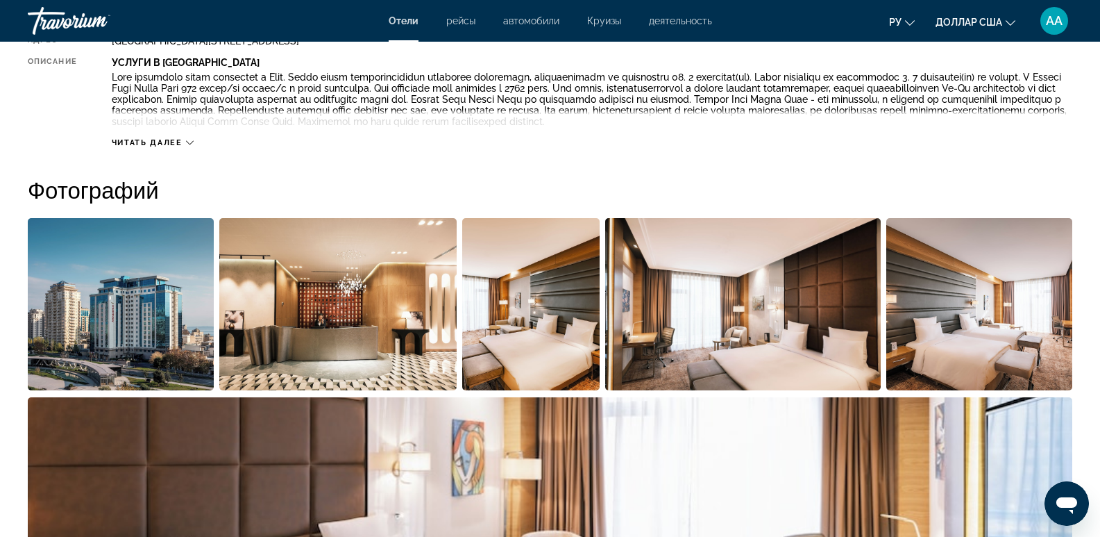
click at [123, 141] on span "Читать далее" at bounding box center [147, 142] width 71 height 9
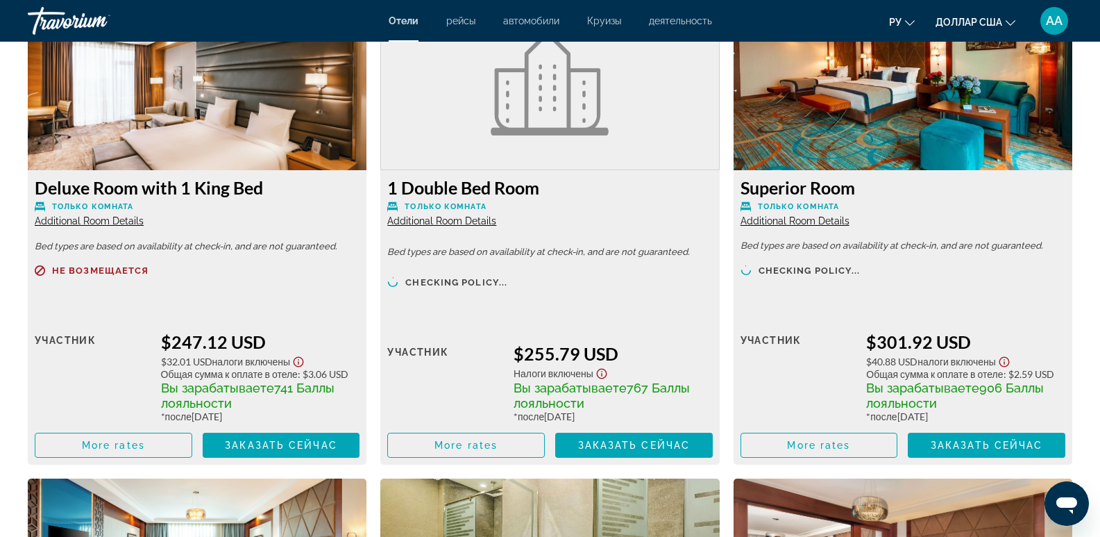
scroll to position [2985, 0]
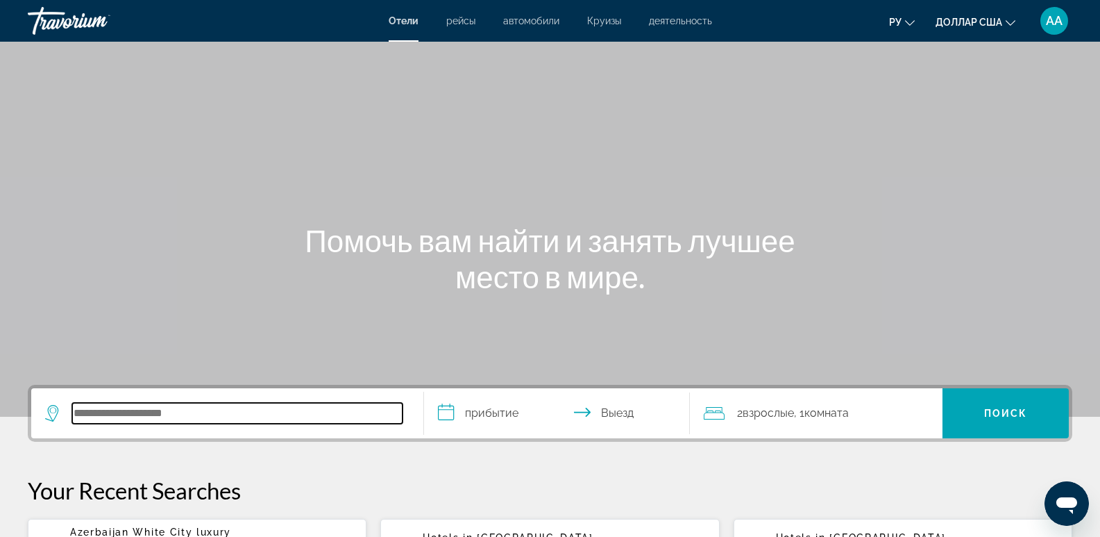
click at [121, 410] on input "Поиск отеля" at bounding box center [237, 413] width 330 height 21
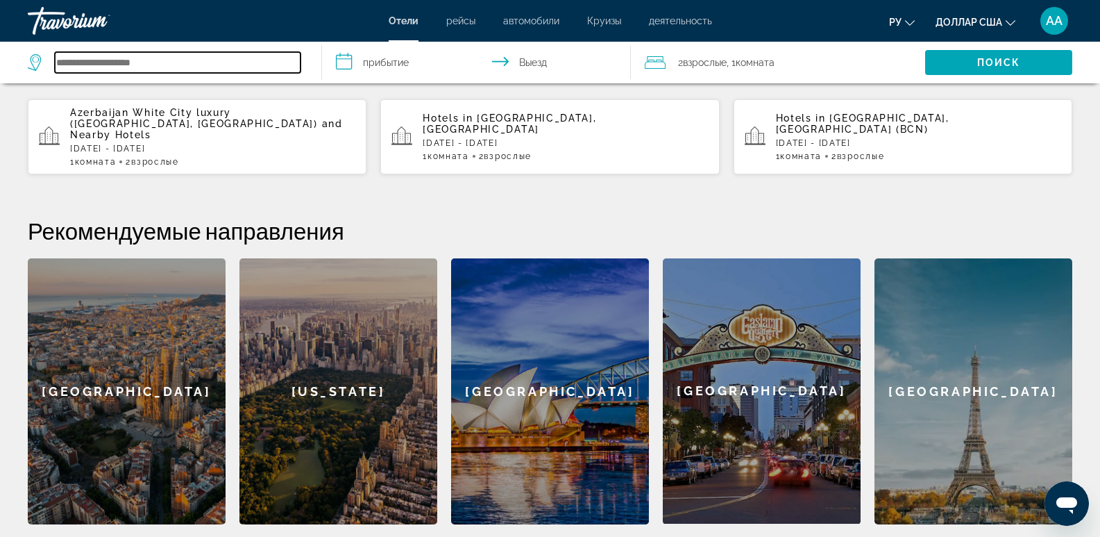
scroll to position [392, 0]
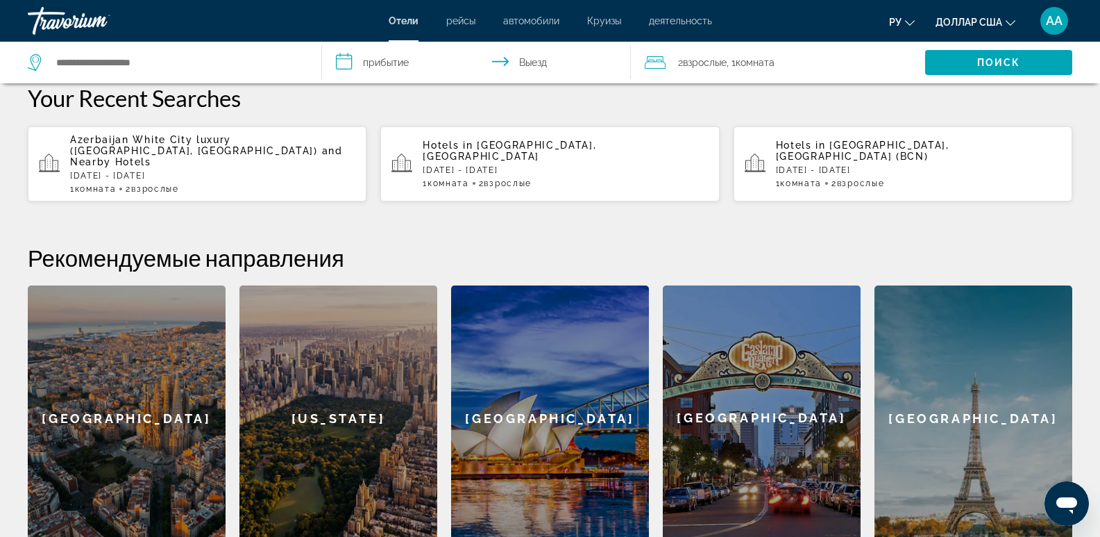
click at [181, 169] on div "Azerbaijan White City luxury ([GEOGRAPHIC_DATA], [GEOGRAPHIC_DATA]) and Nearby …" at bounding box center [212, 164] width 285 height 60
